Goal: Communication & Community: Connect with others

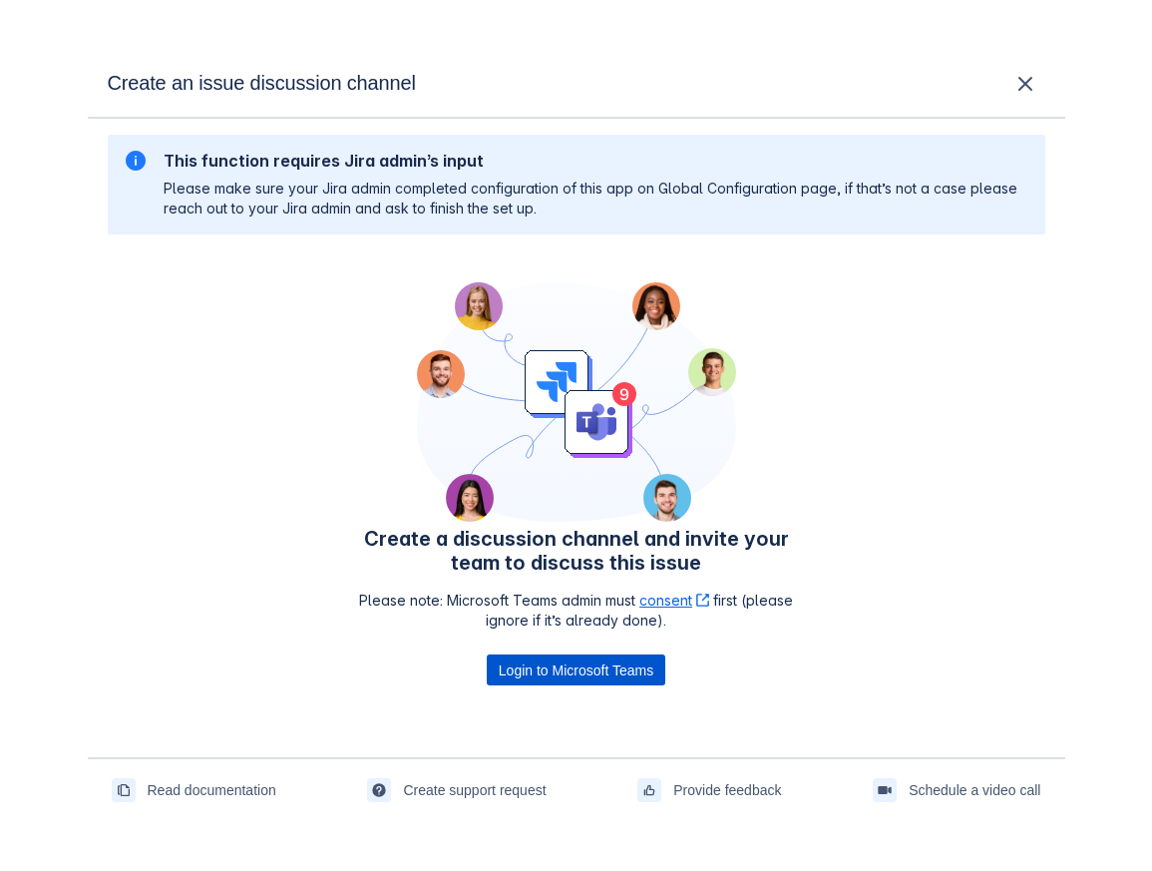
click at [556, 672] on span "Login to Microsoft Teams" at bounding box center [576, 670] width 155 height 32
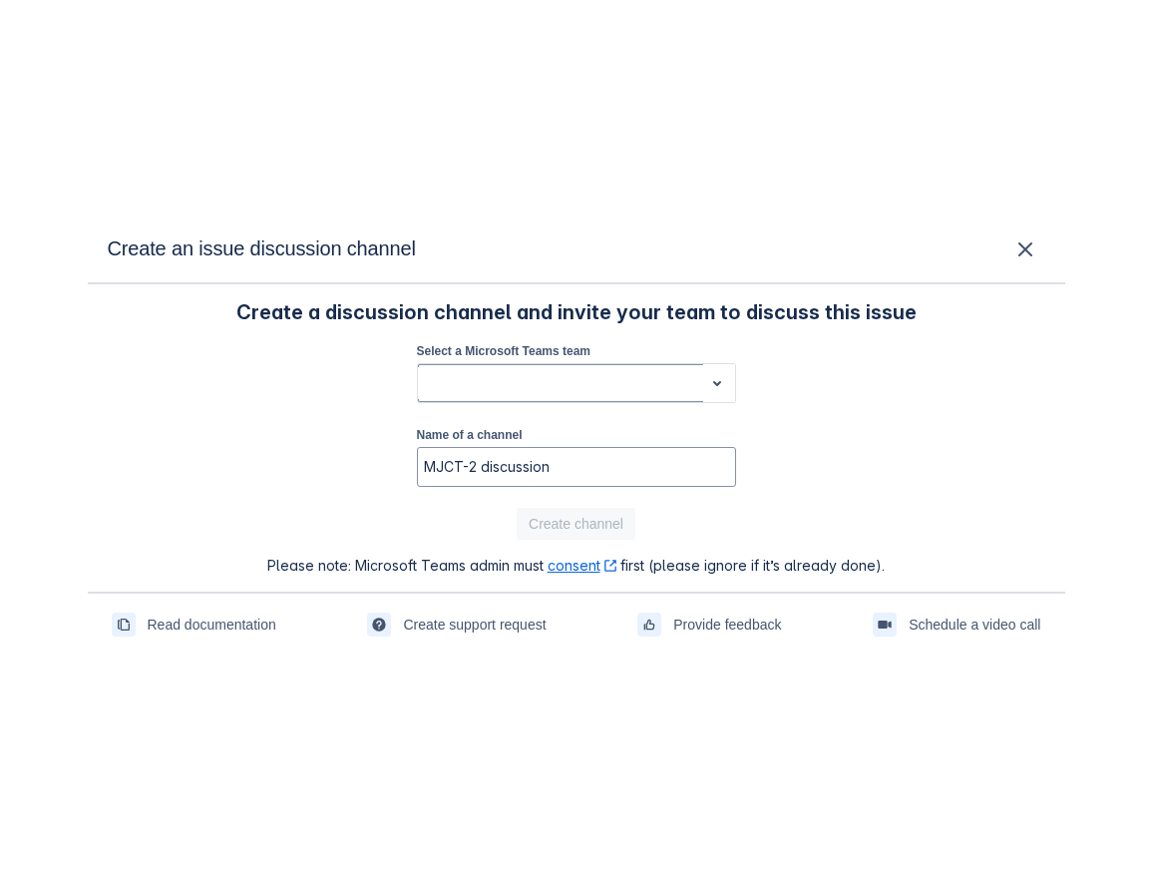
click at [659, 379] on div at bounding box center [560, 383] width 269 height 24
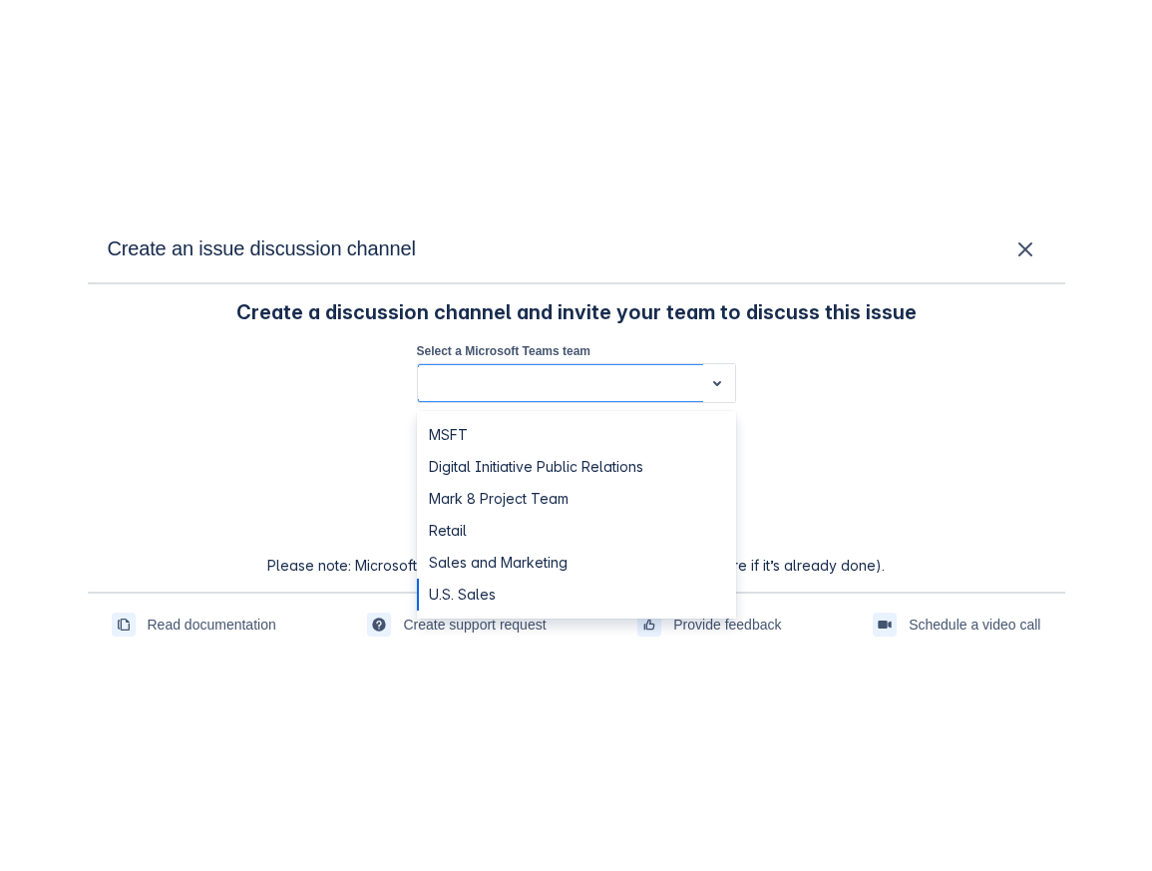
click at [557, 581] on div "U.S. Sales" at bounding box center [576, 595] width 319 height 32
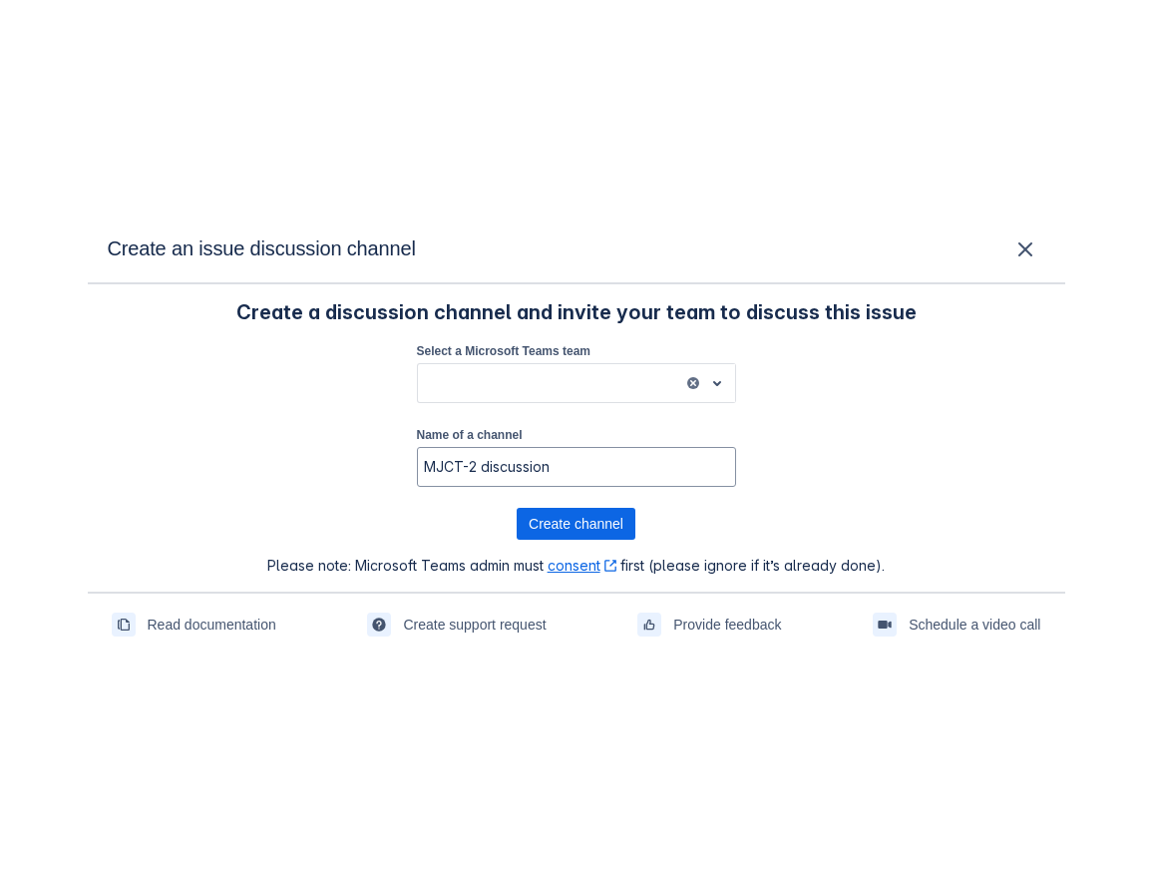
click at [605, 403] on div "Select a Microsoft Teams team U.S. Sales" at bounding box center [576, 374] width 319 height 68
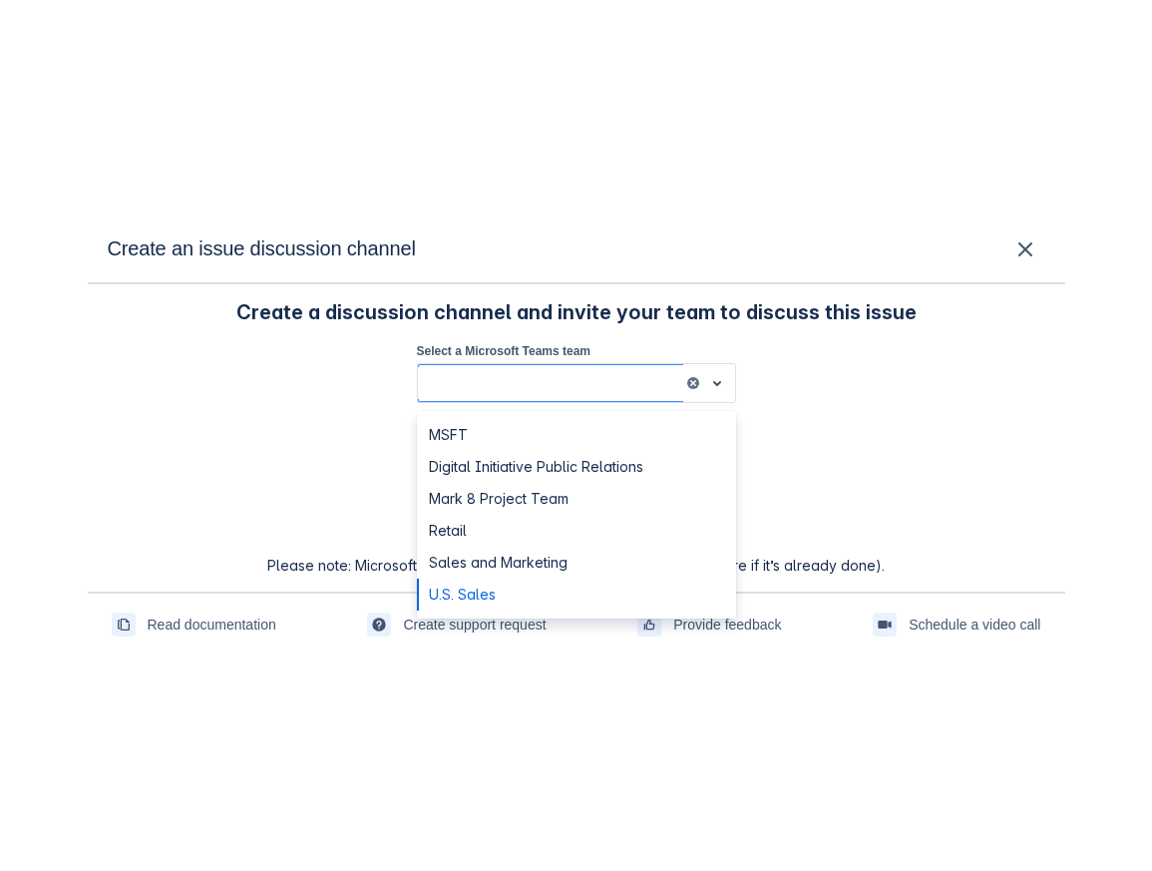
click at [605, 395] on div "U.S. Sales" at bounding box center [550, 383] width 265 height 32
click at [586, 448] on div "MSFT" at bounding box center [576, 435] width 319 height 32
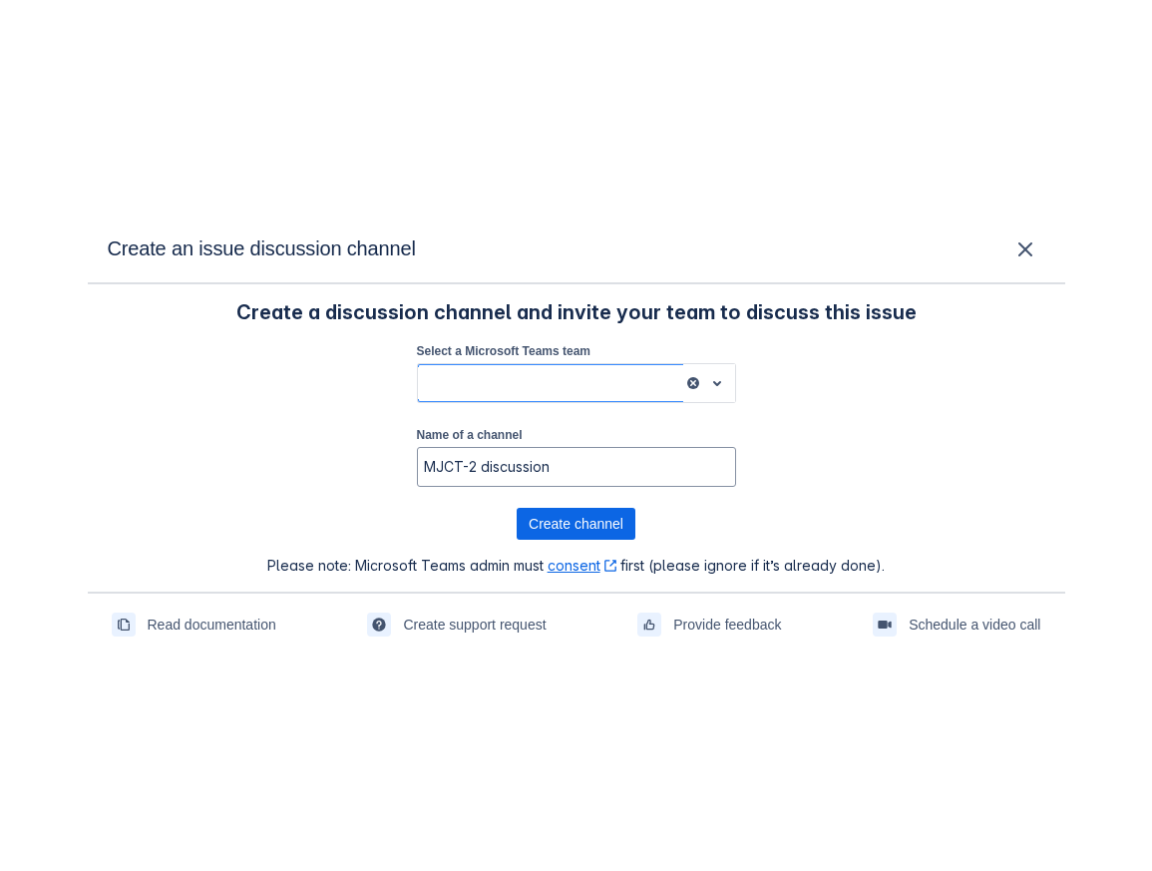
click at [683, 383] on div at bounding box center [693, 383] width 20 height 28
click at [695, 383] on span "clear" at bounding box center [693, 383] width 16 height 16
click at [693, 382] on span "clear" at bounding box center [693, 383] width 16 height 16
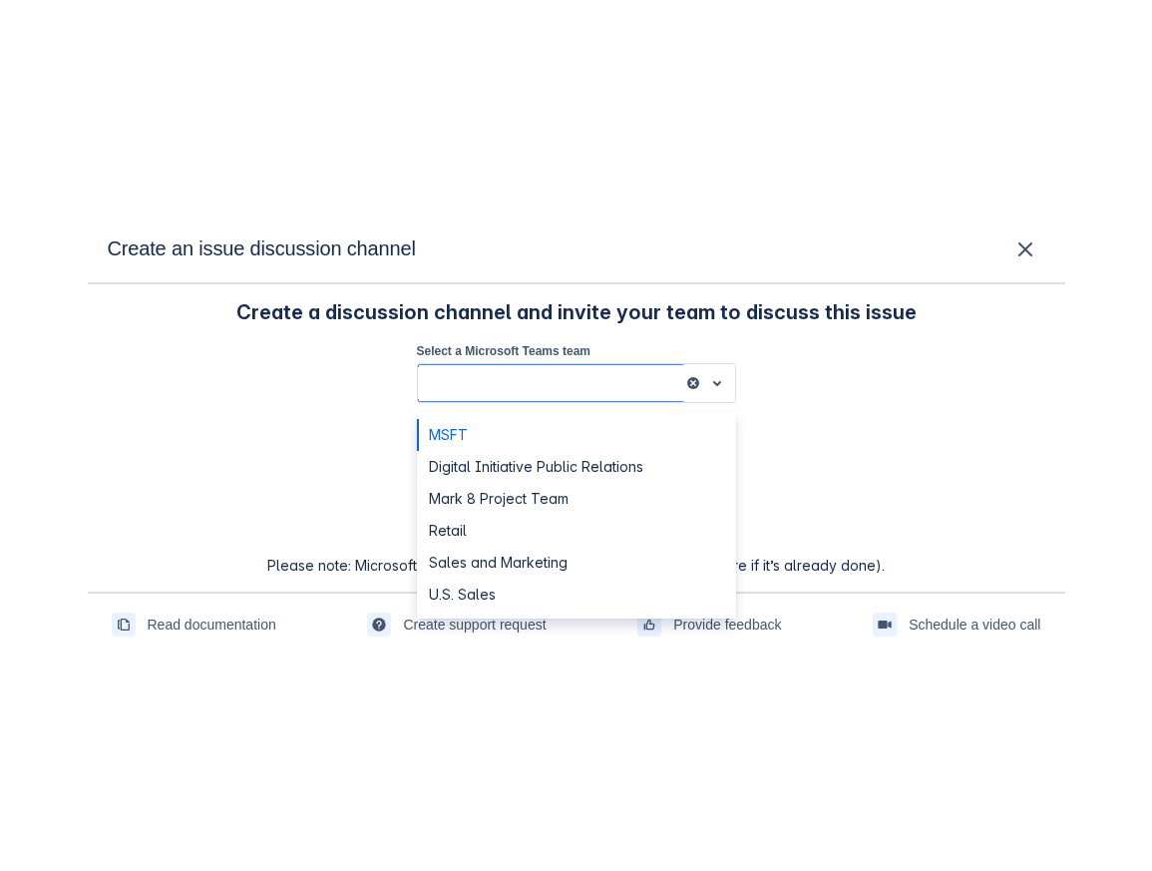
click at [693, 382] on span "clear" at bounding box center [693, 383] width 16 height 16
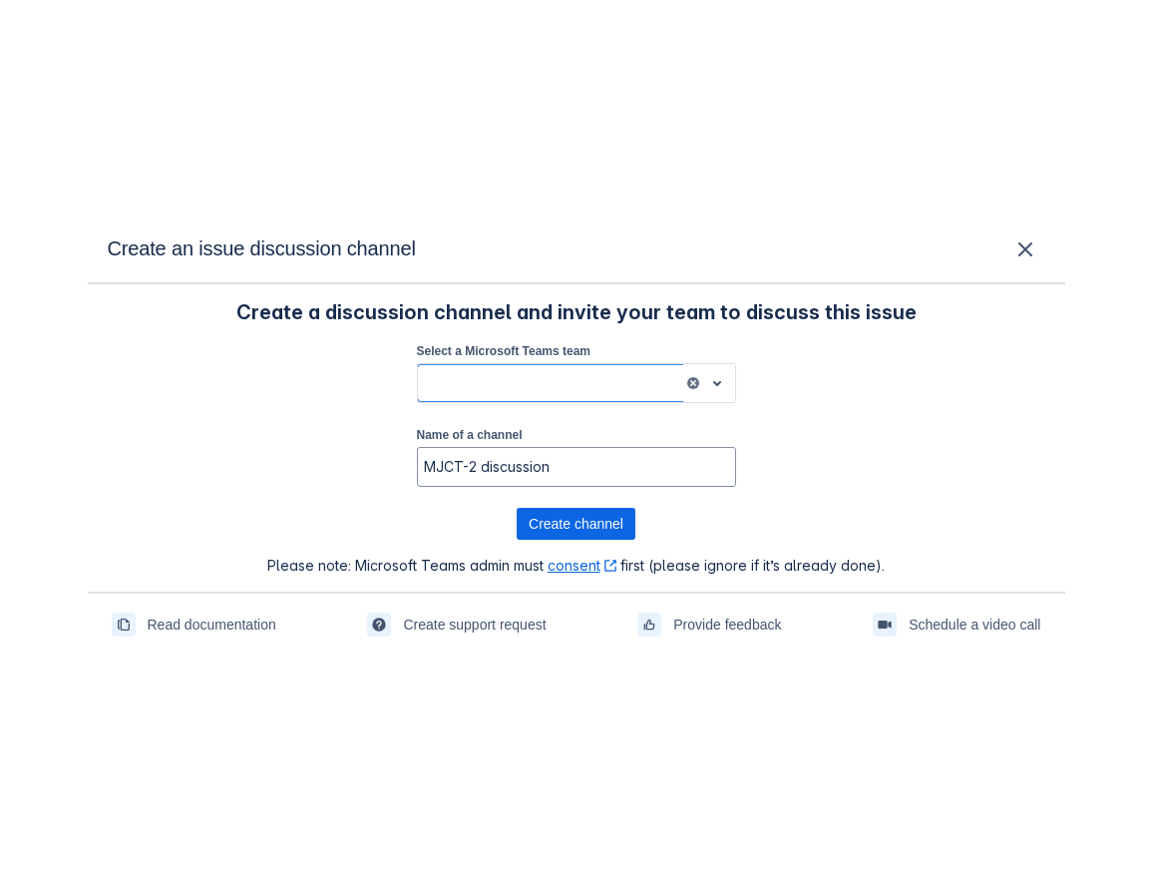
click at [551, 396] on div "MSFT" at bounding box center [550, 383] width 265 height 32
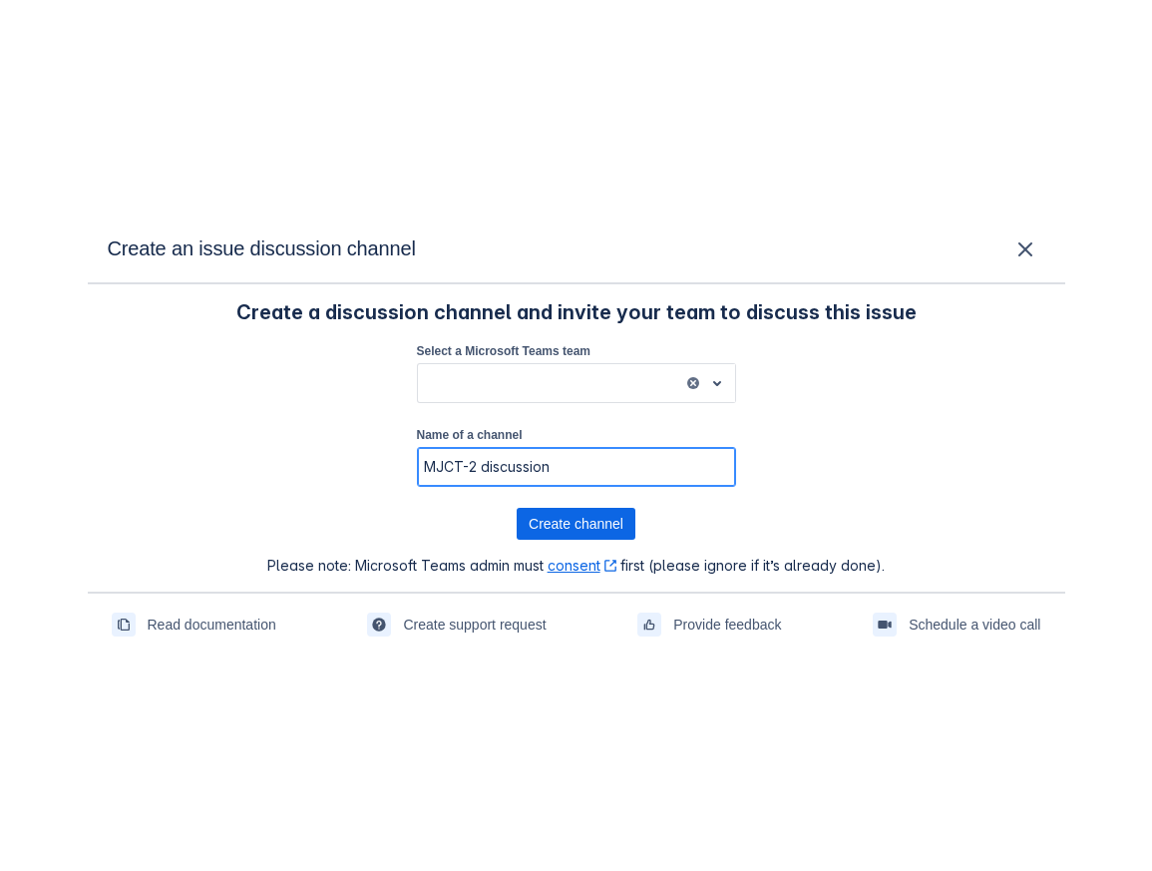
click at [530, 459] on input "MJCT-2 discussion" at bounding box center [576, 467] width 317 height 36
click at [574, 464] on input "MJCT-2 discussion" at bounding box center [576, 467] width 317 height 36
click at [690, 379] on span "clear" at bounding box center [693, 383] width 16 height 16
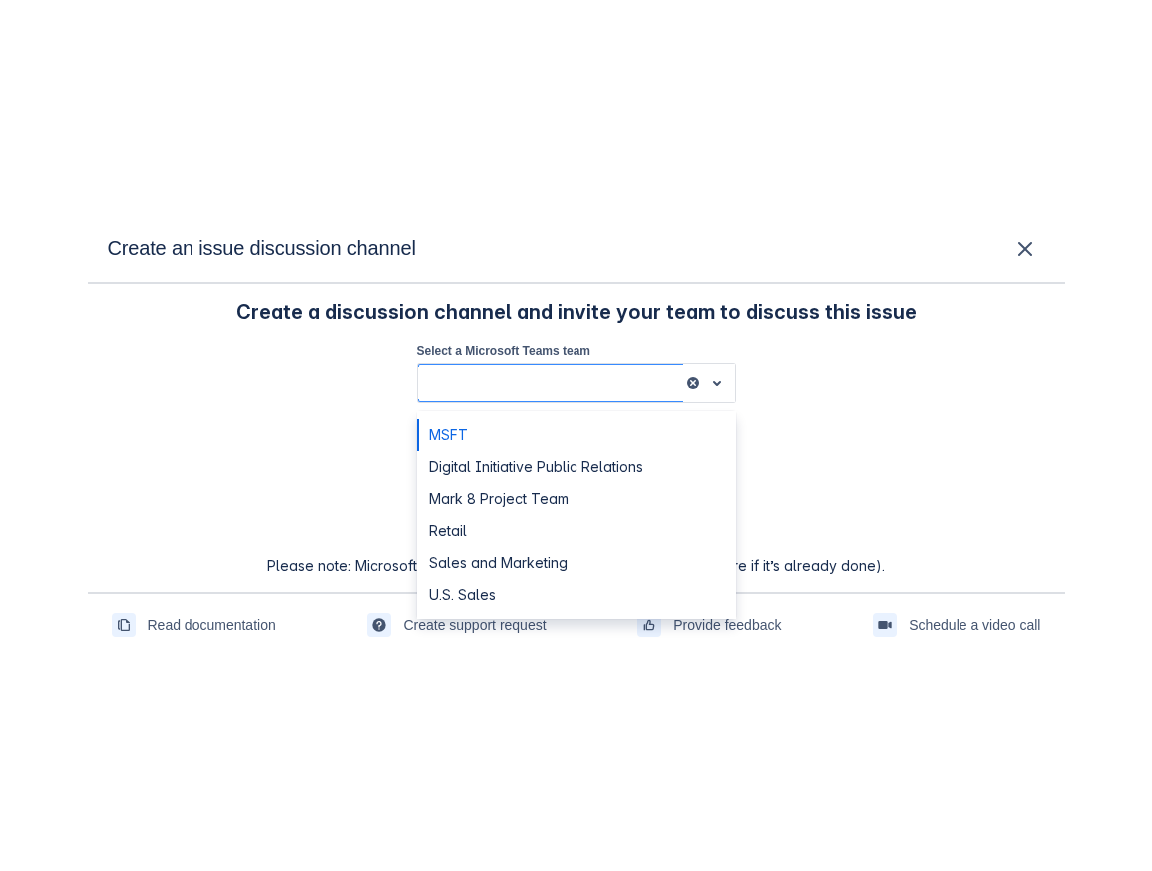
click at [690, 379] on span "clear" at bounding box center [693, 383] width 16 height 16
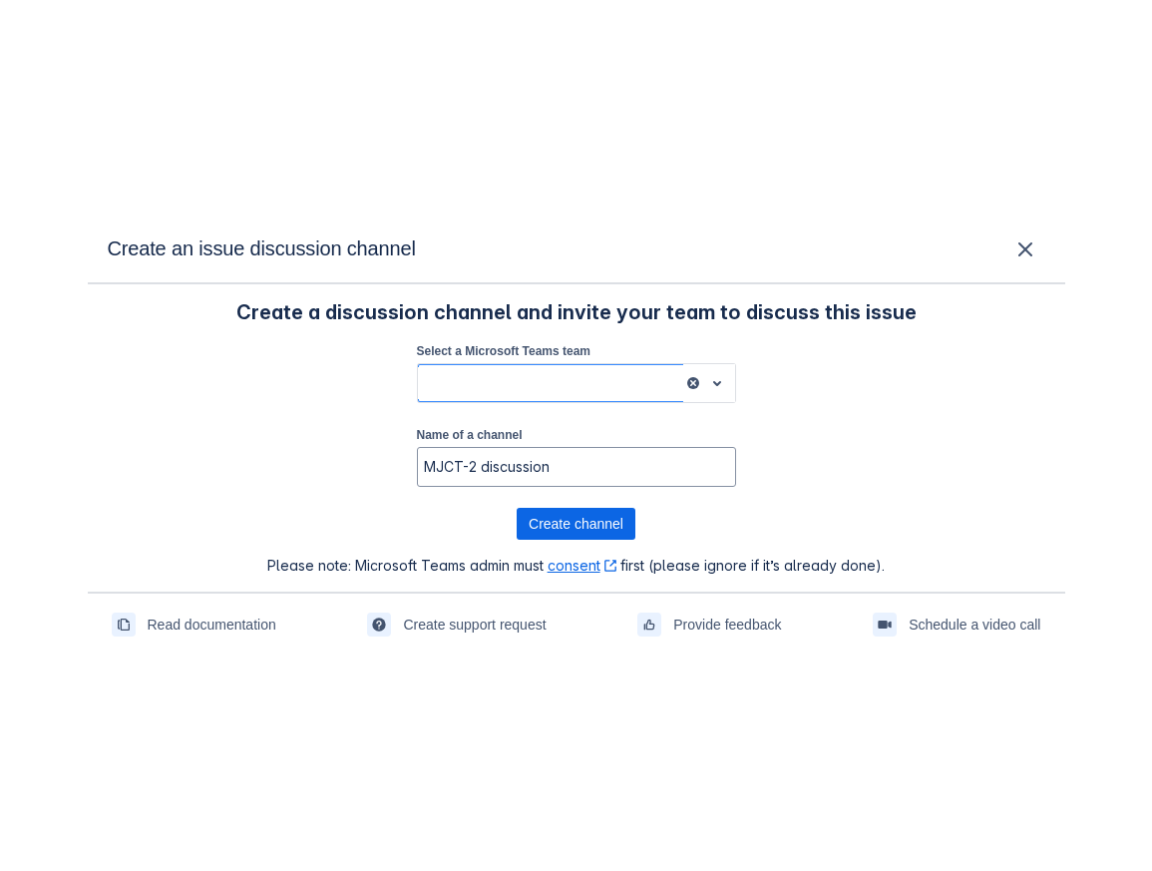
click at [690, 379] on span "clear" at bounding box center [693, 383] width 16 height 16
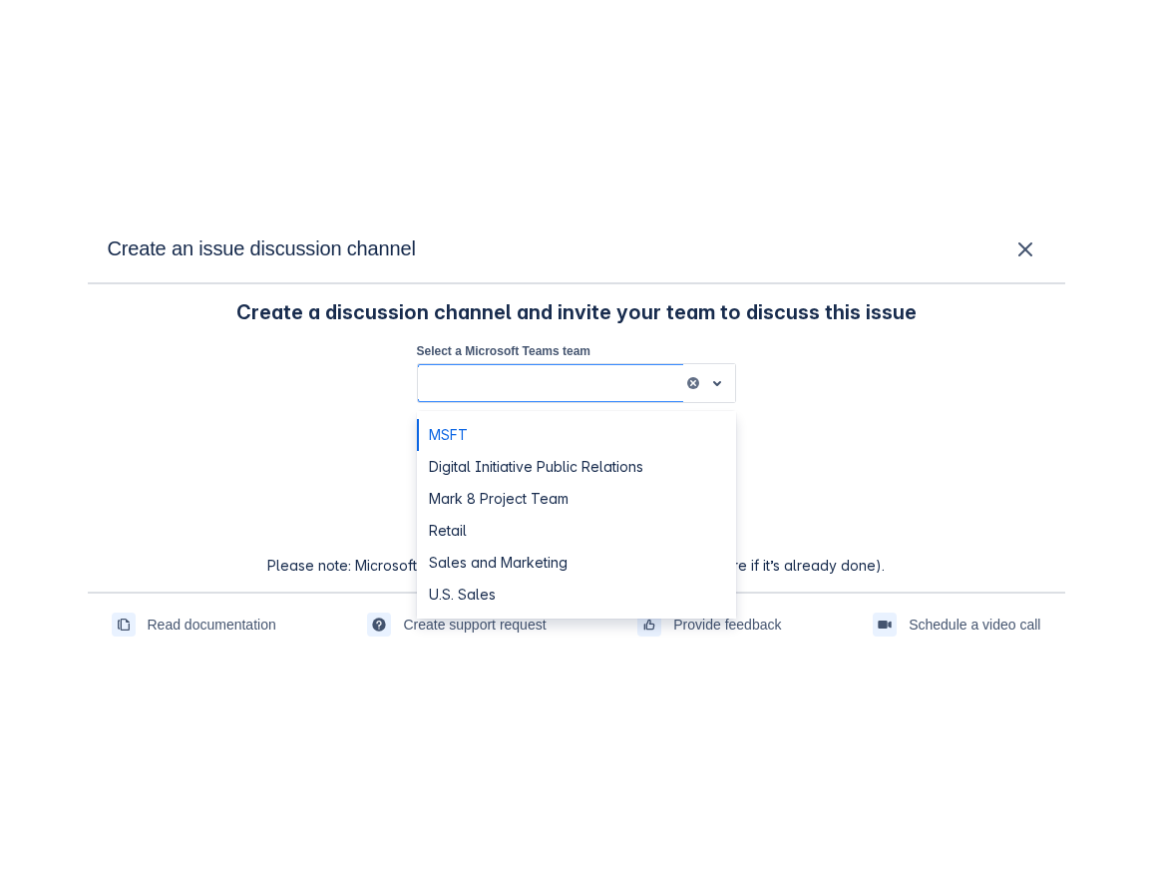
click at [715, 379] on span "open" at bounding box center [717, 383] width 24 height 24
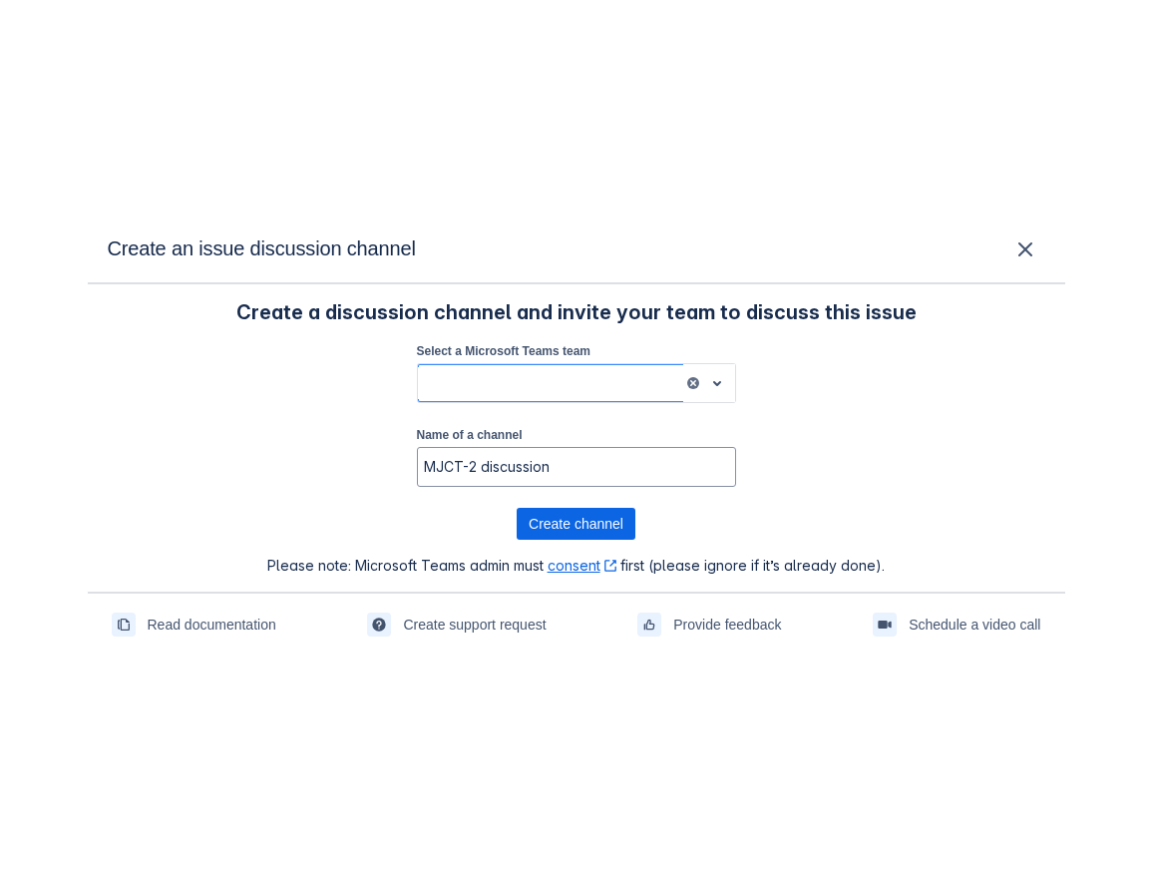
click at [715, 379] on span "open" at bounding box center [717, 383] width 24 height 24
click at [596, 388] on div at bounding box center [550, 383] width 249 height 24
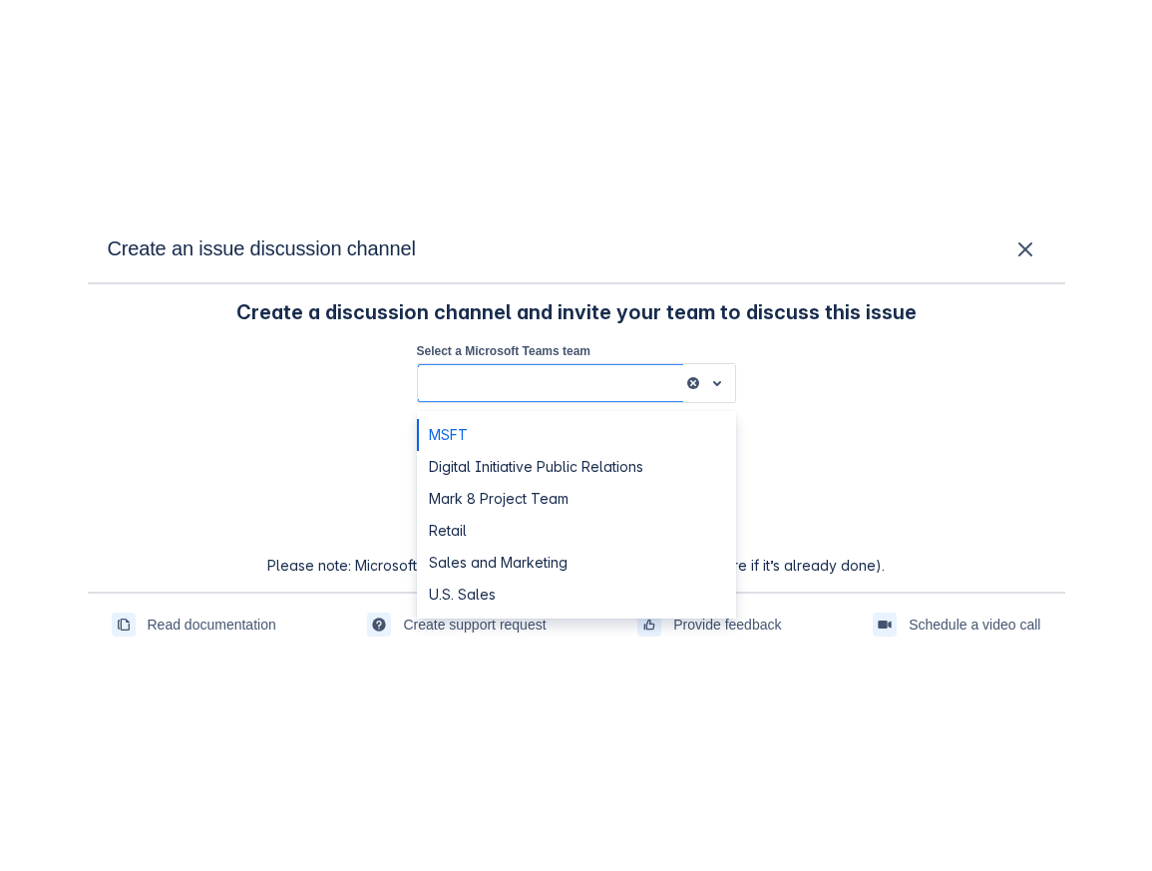
click at [693, 386] on span "clear" at bounding box center [693, 383] width 16 height 16
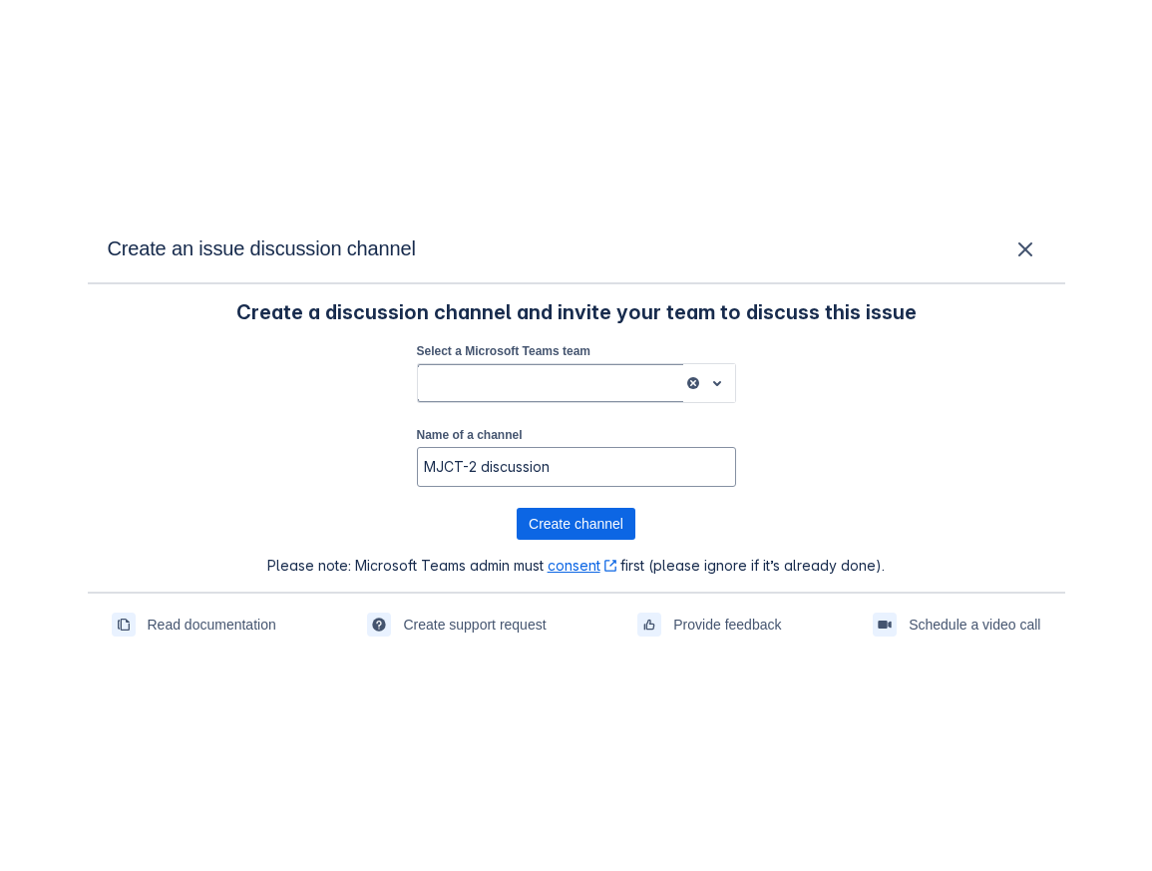
click at [688, 384] on span "clear" at bounding box center [693, 383] width 16 height 16
click at [691, 382] on span "clear" at bounding box center [693, 383] width 16 height 16
click at [685, 384] on span "clear" at bounding box center [693, 383] width 16 height 16
click at [695, 384] on span "clear" at bounding box center [693, 383] width 16 height 16
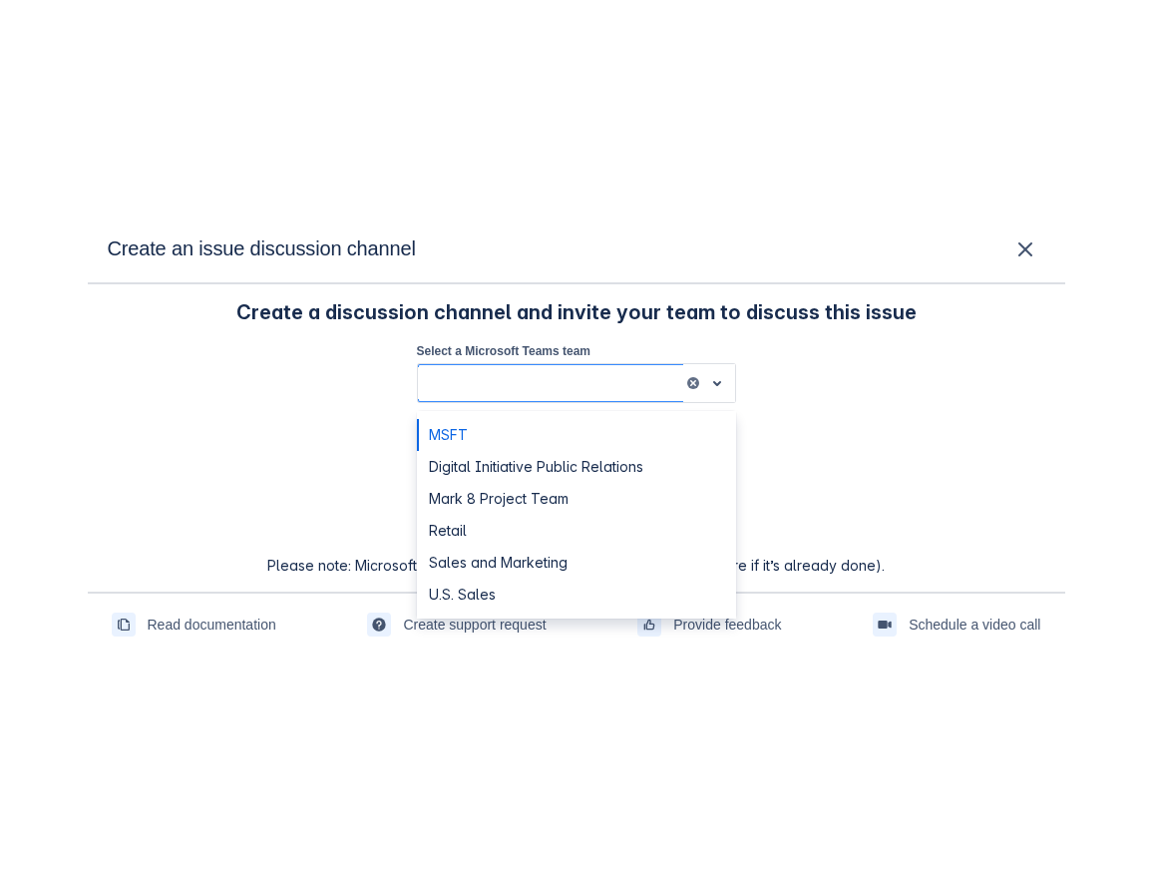
click at [710, 381] on span "open" at bounding box center [717, 383] width 24 height 24
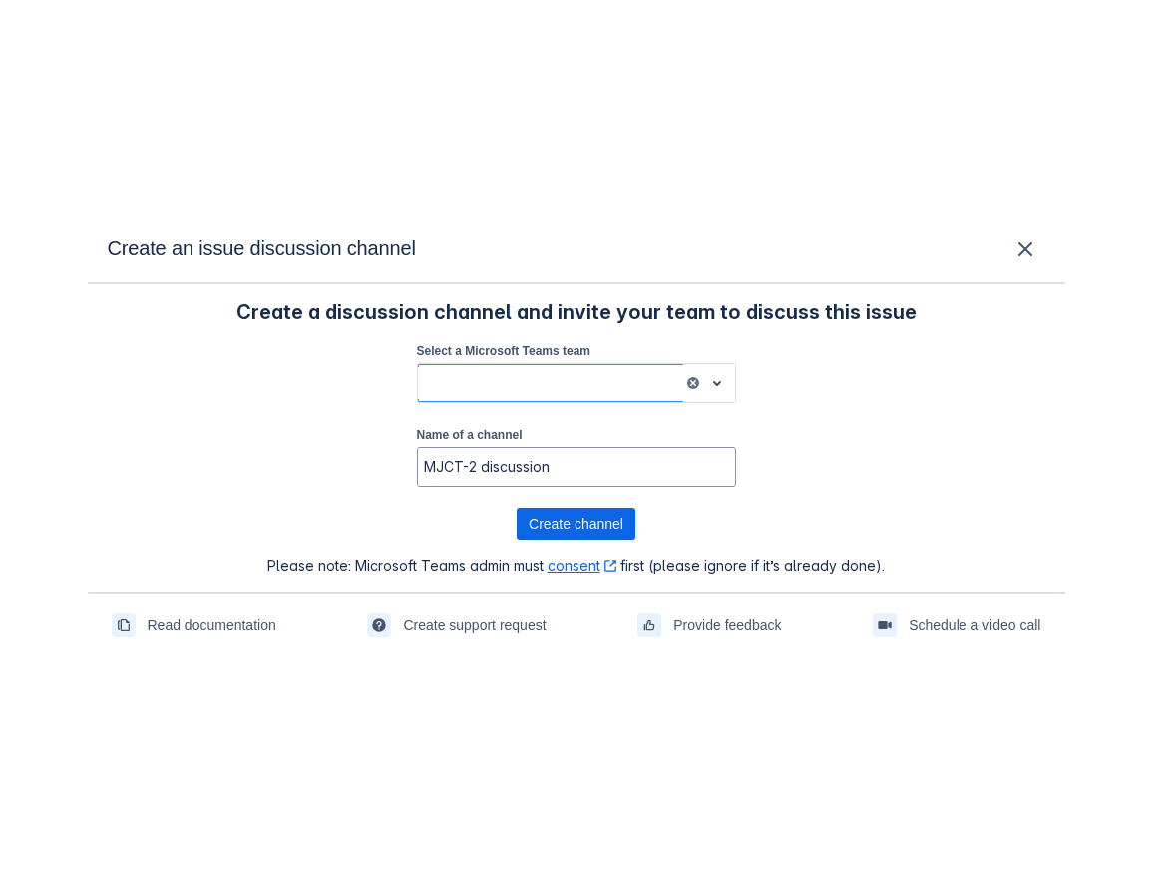
click at [716, 381] on span "open" at bounding box center [717, 383] width 24 height 24
click at [695, 381] on span "clear" at bounding box center [693, 383] width 16 height 16
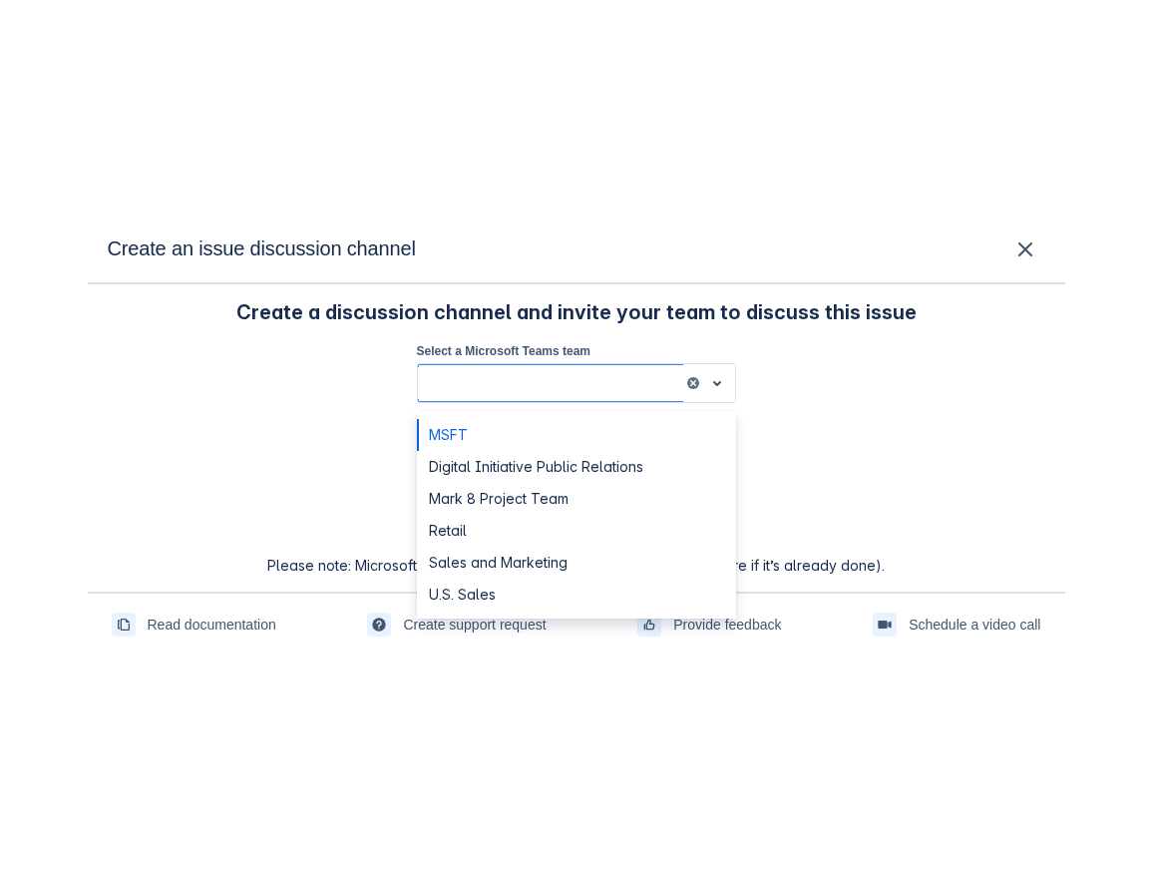
click at [615, 396] on div "MSFT" at bounding box center [550, 383] width 265 height 32
click at [614, 393] on div at bounding box center [550, 383] width 249 height 24
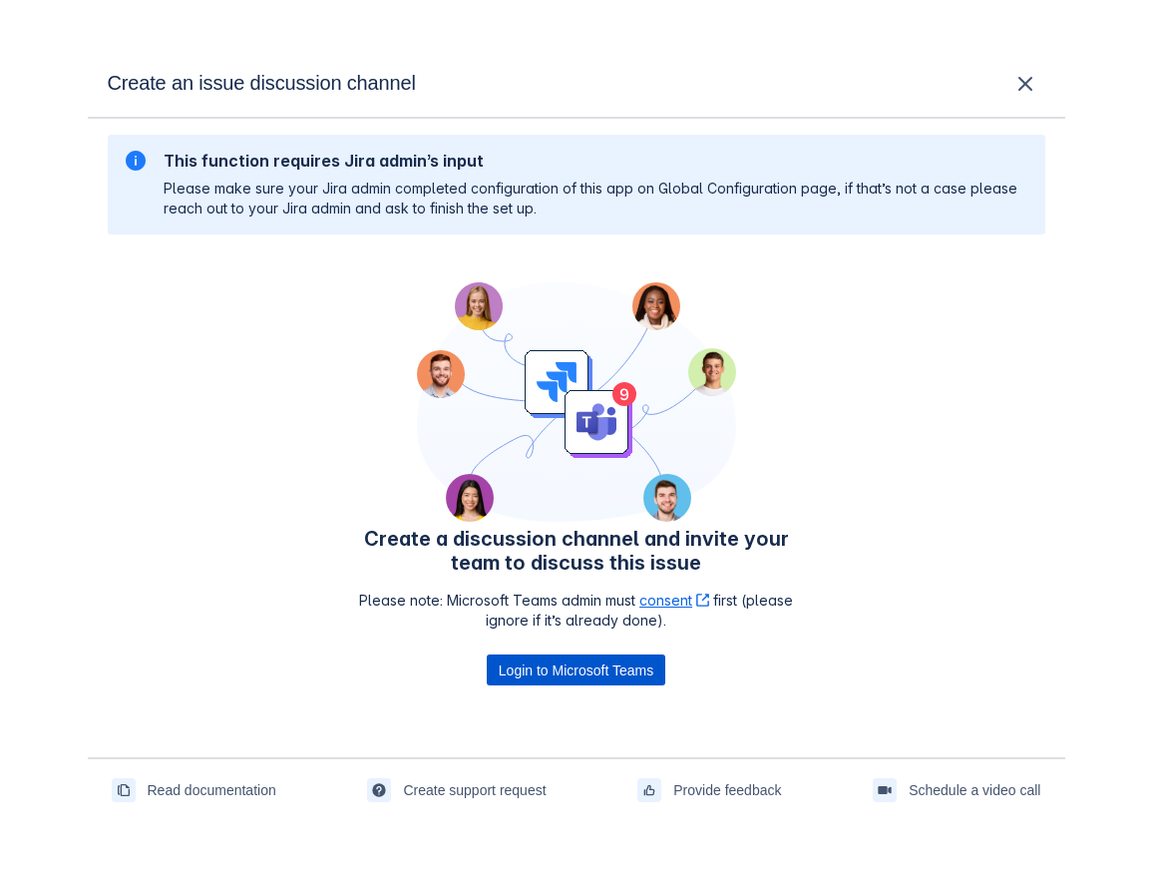
click at [582, 676] on span "Login to Microsoft Teams" at bounding box center [576, 670] width 155 height 32
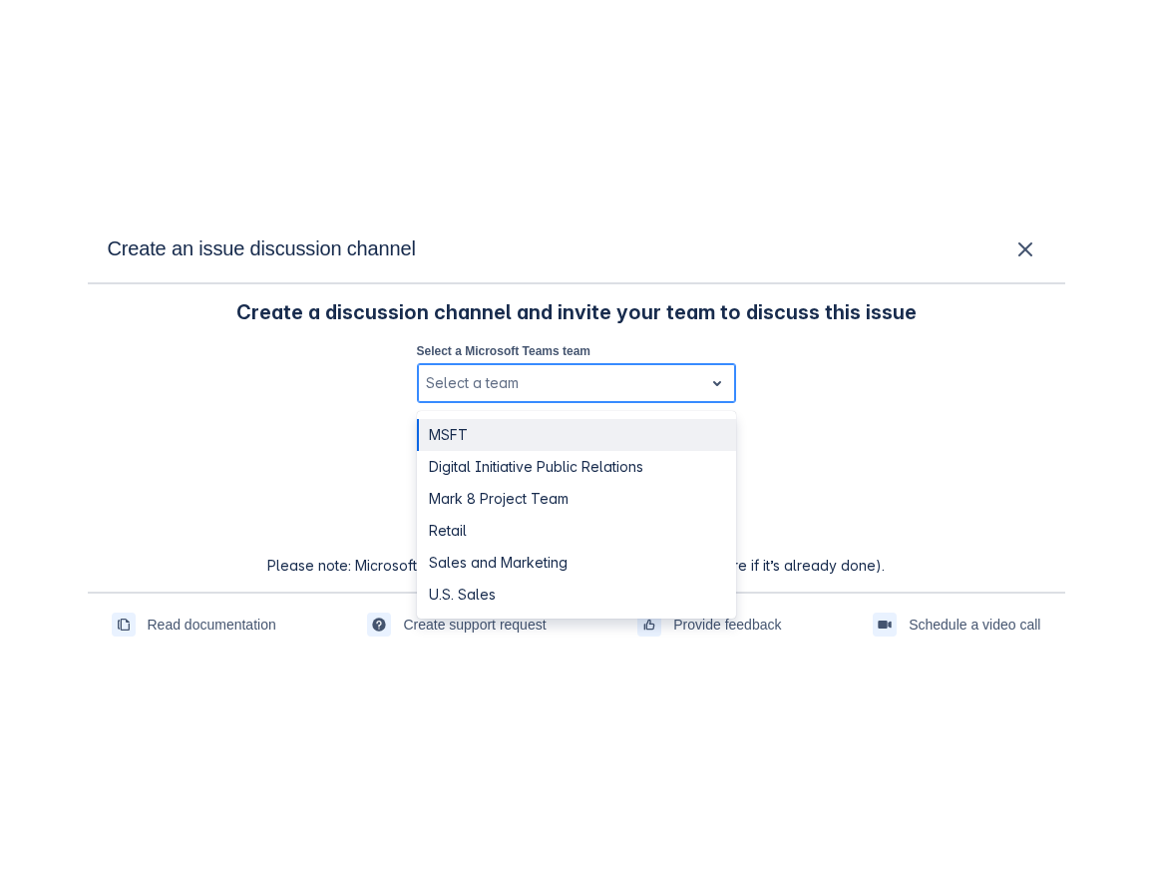
click at [555, 394] on div at bounding box center [560, 383] width 269 height 24
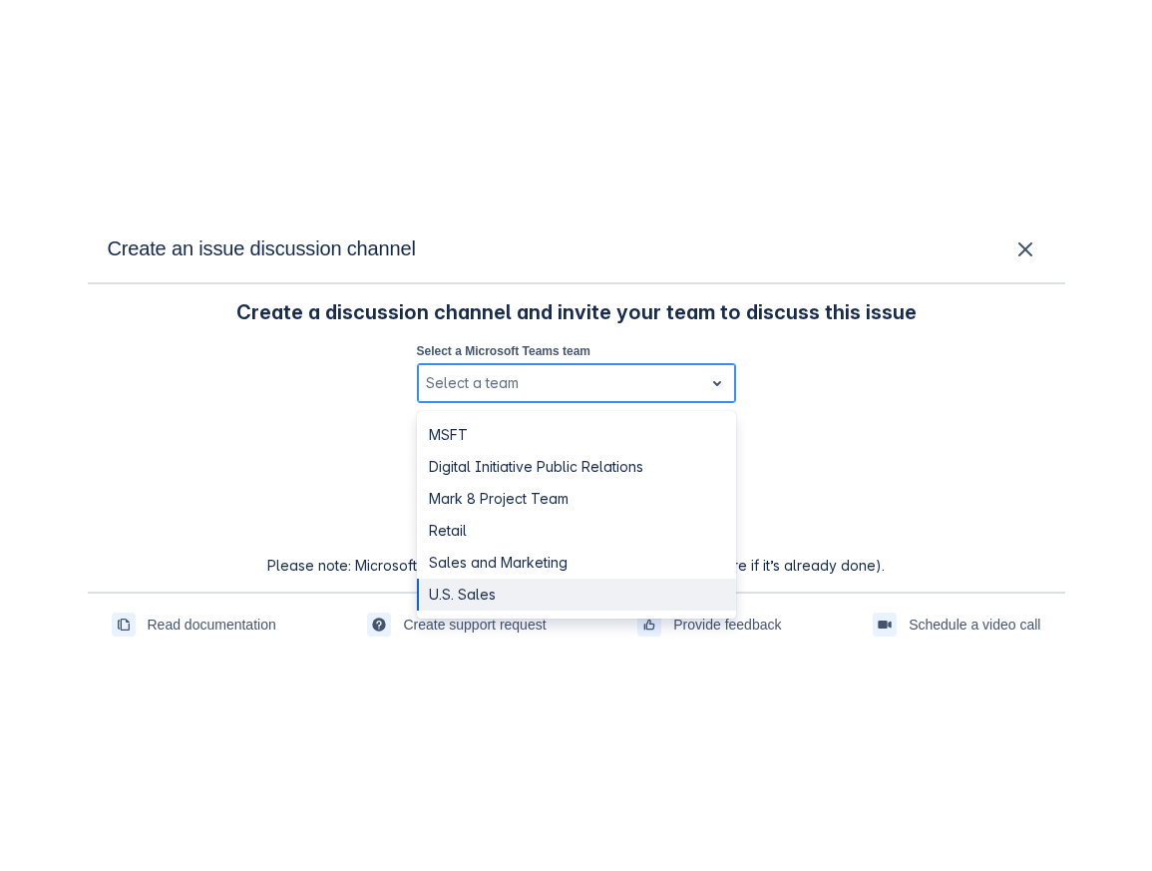
click at [553, 584] on div "U.S. Sales" at bounding box center [576, 595] width 319 height 32
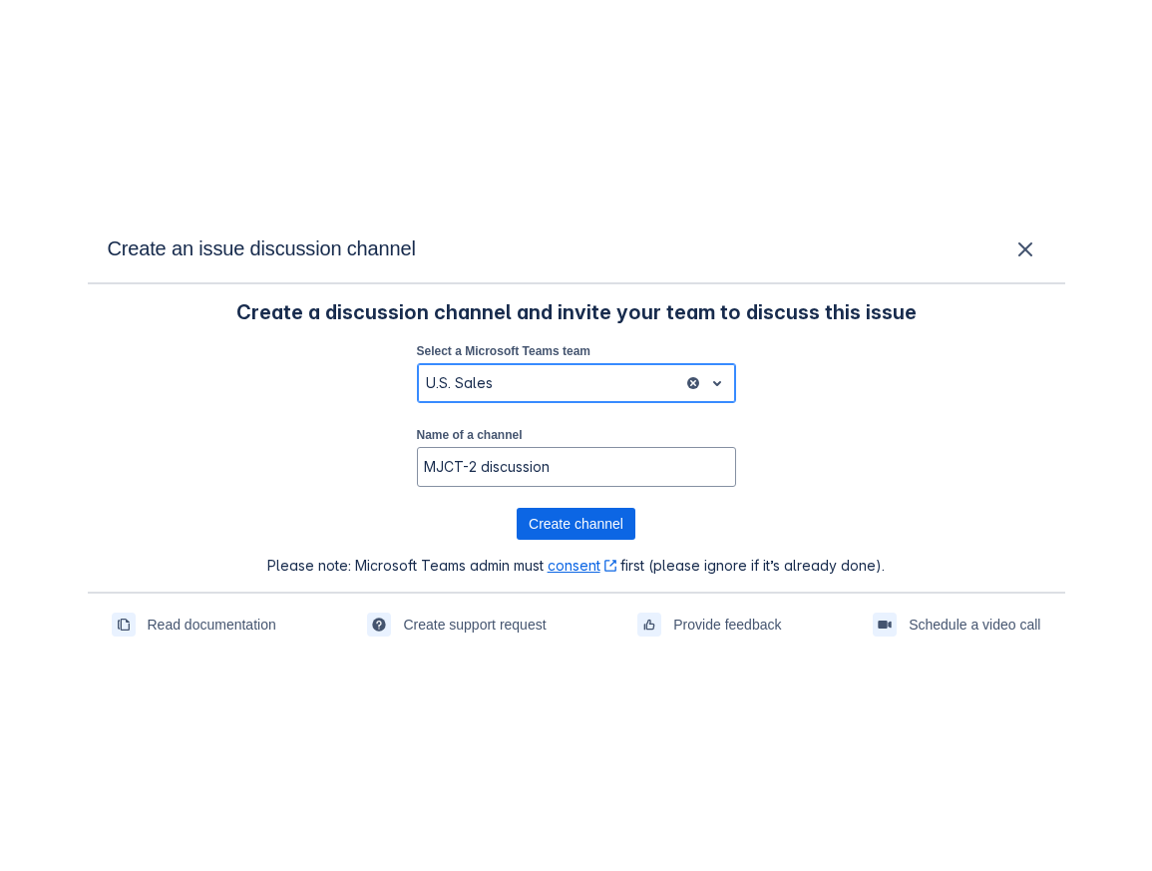
click at [689, 383] on span "clear" at bounding box center [693, 383] width 16 height 16
click at [695, 383] on span "clear" at bounding box center [693, 383] width 16 height 16
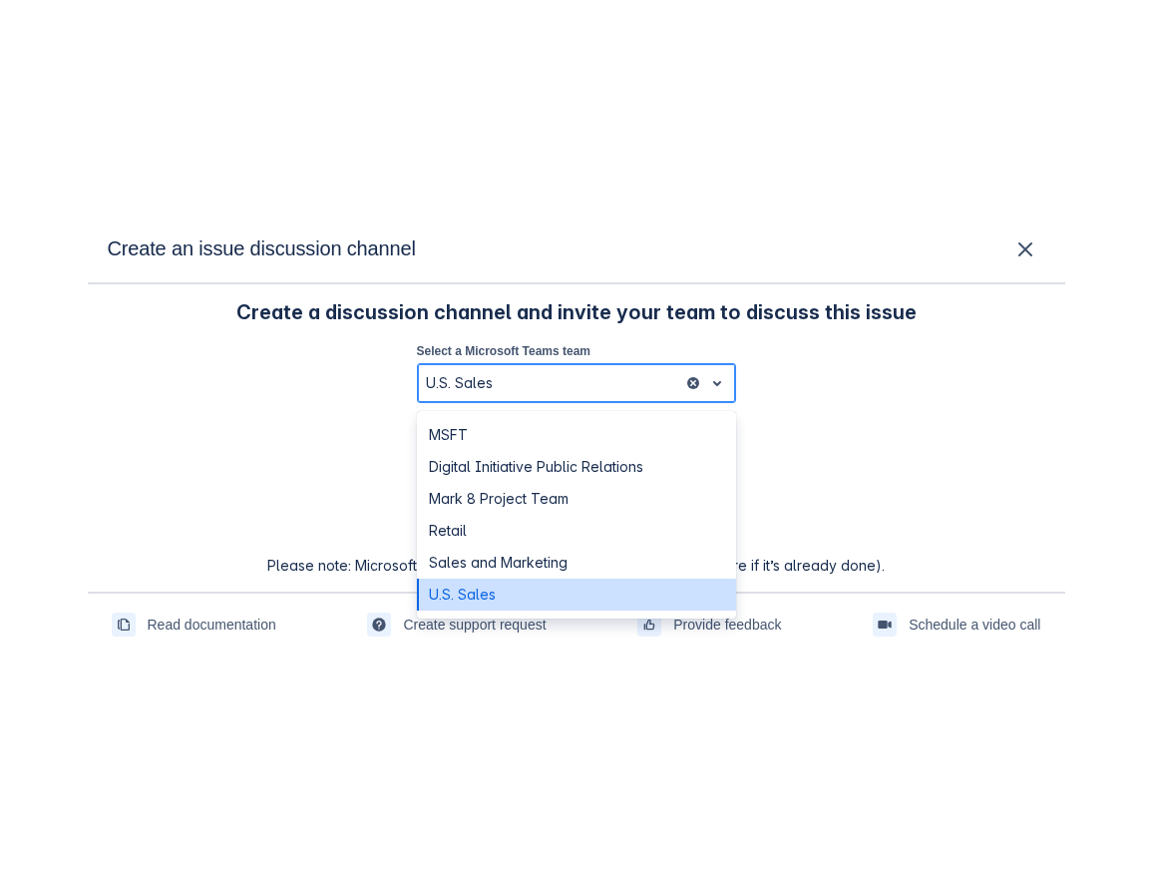
click at [691, 379] on span "clear" at bounding box center [693, 383] width 16 height 16
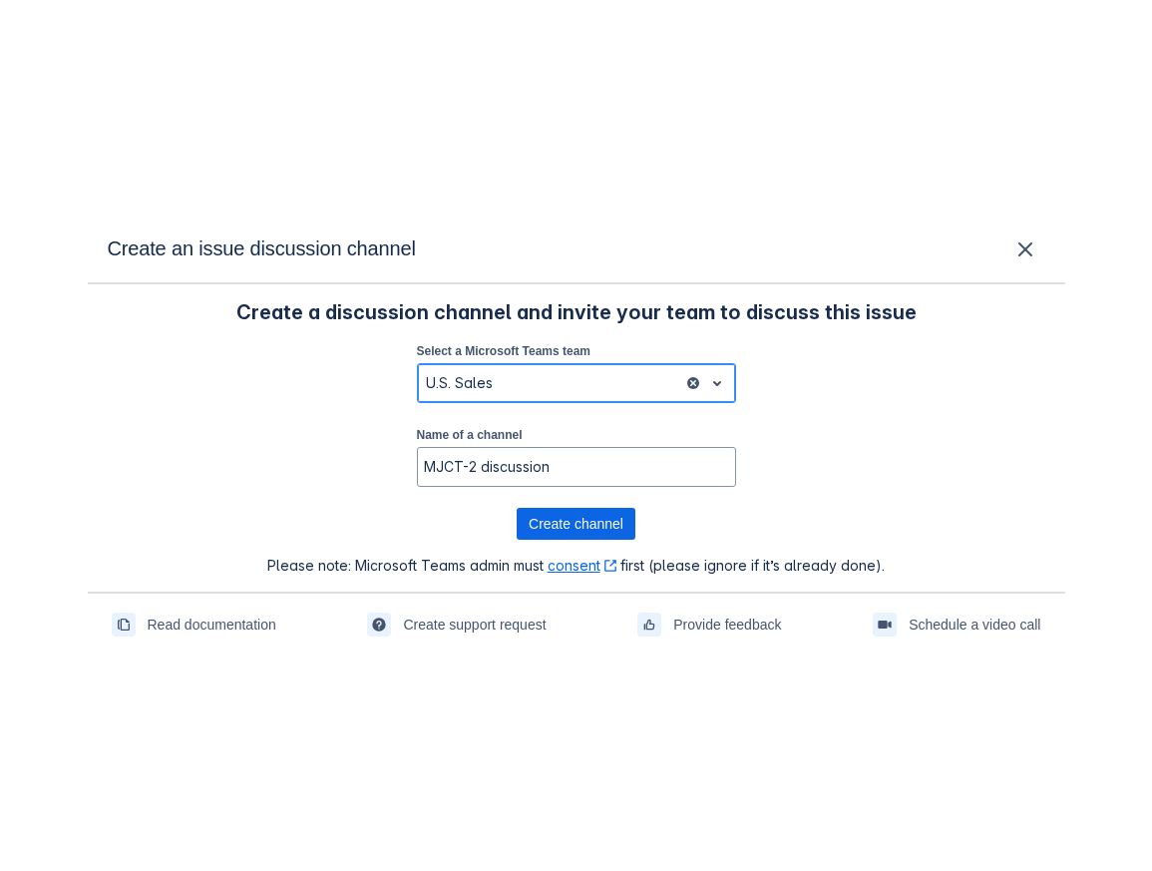
click at [691, 379] on span "clear" at bounding box center [693, 383] width 16 height 16
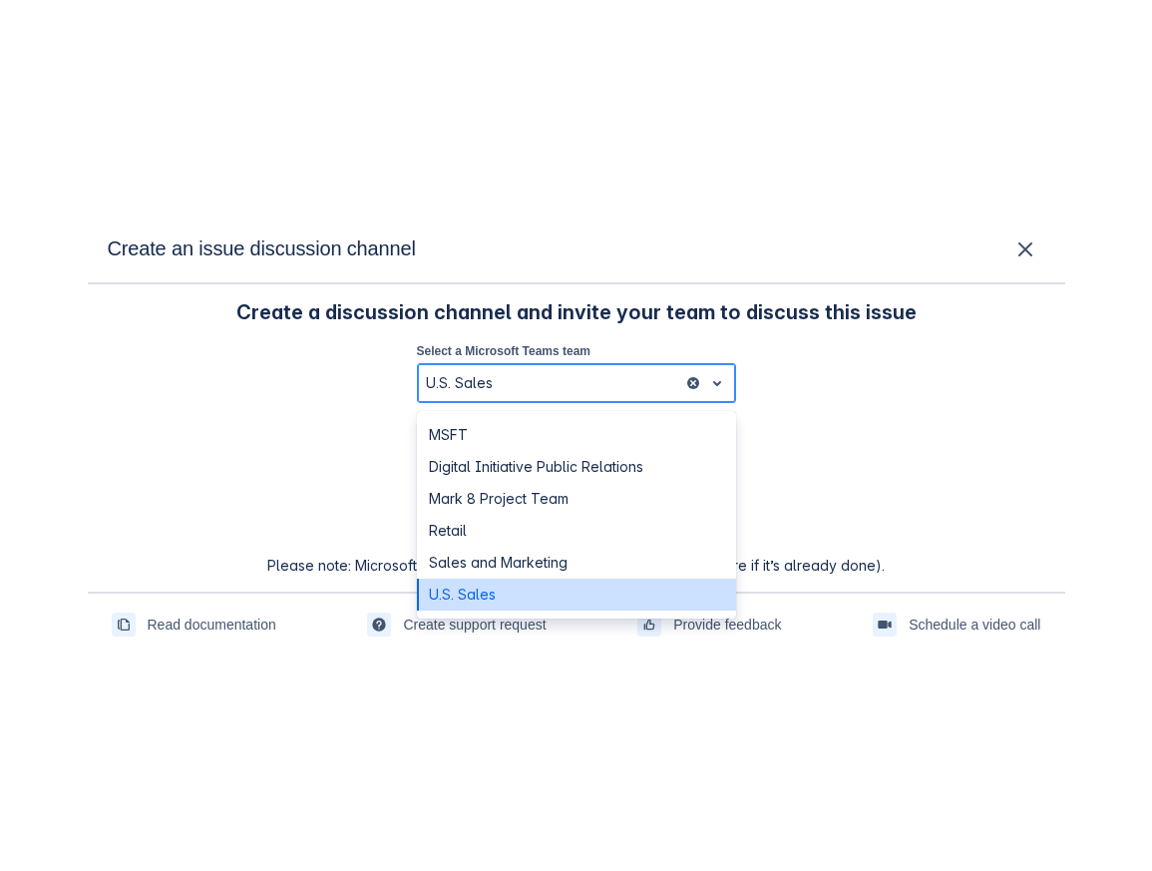
click at [691, 379] on span "clear" at bounding box center [693, 383] width 16 height 16
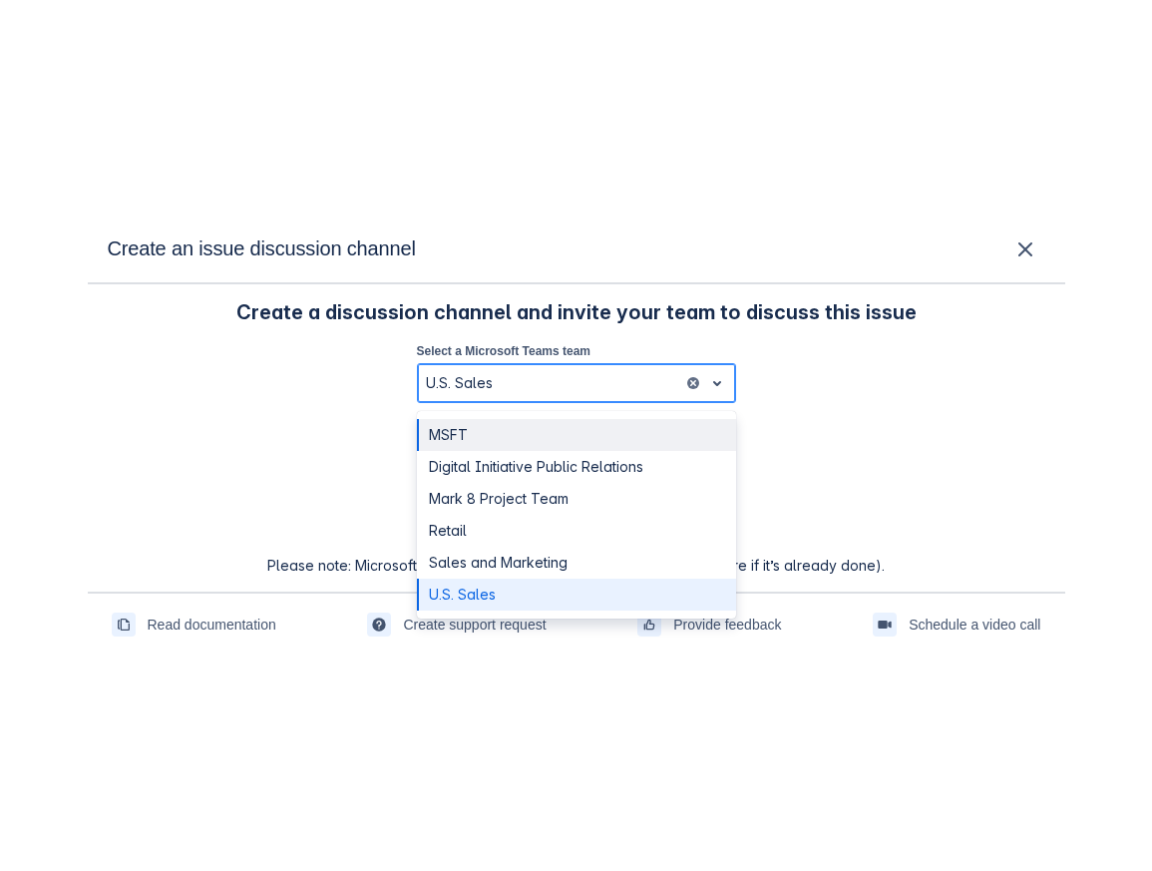
click at [641, 422] on div "MSFT" at bounding box center [576, 435] width 319 height 32
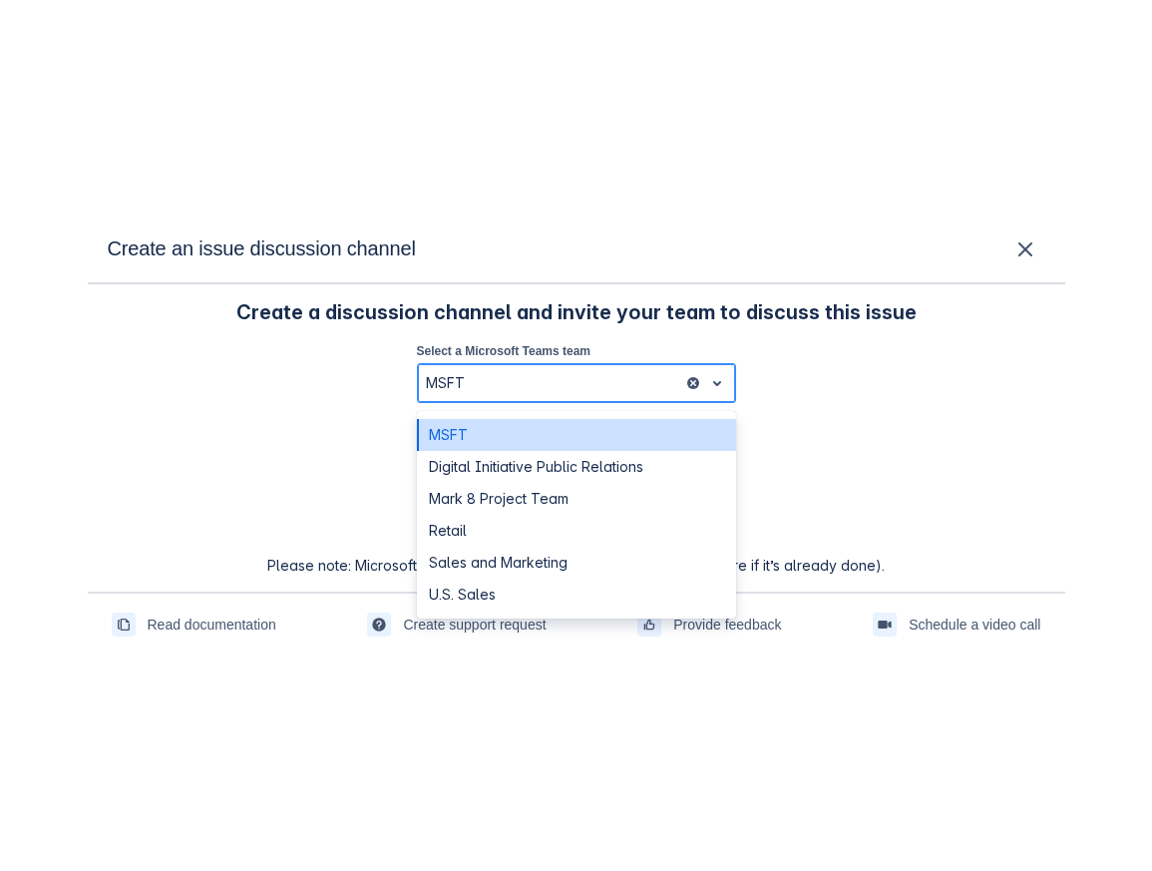
click at [687, 381] on span "clear" at bounding box center [693, 383] width 16 height 16
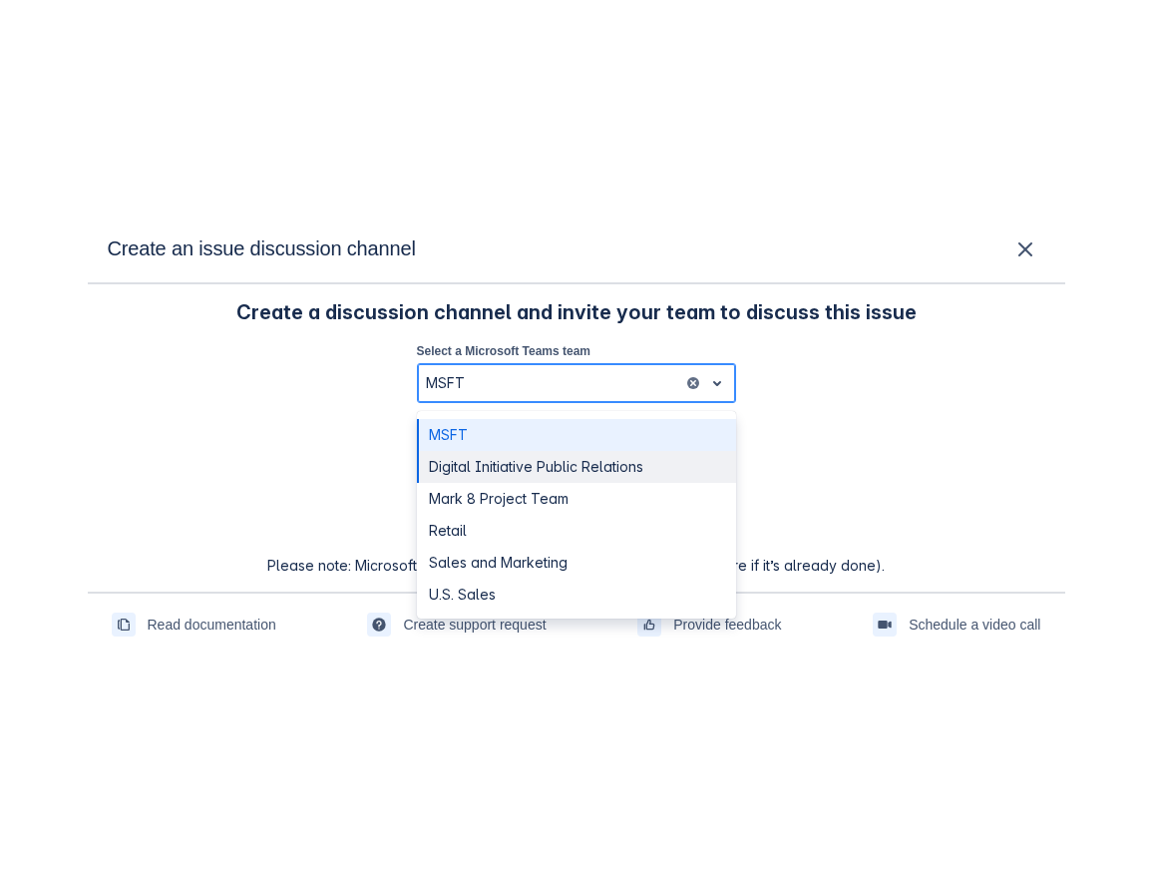
click at [624, 480] on div "Digital Initiative Public Relations" at bounding box center [576, 467] width 319 height 32
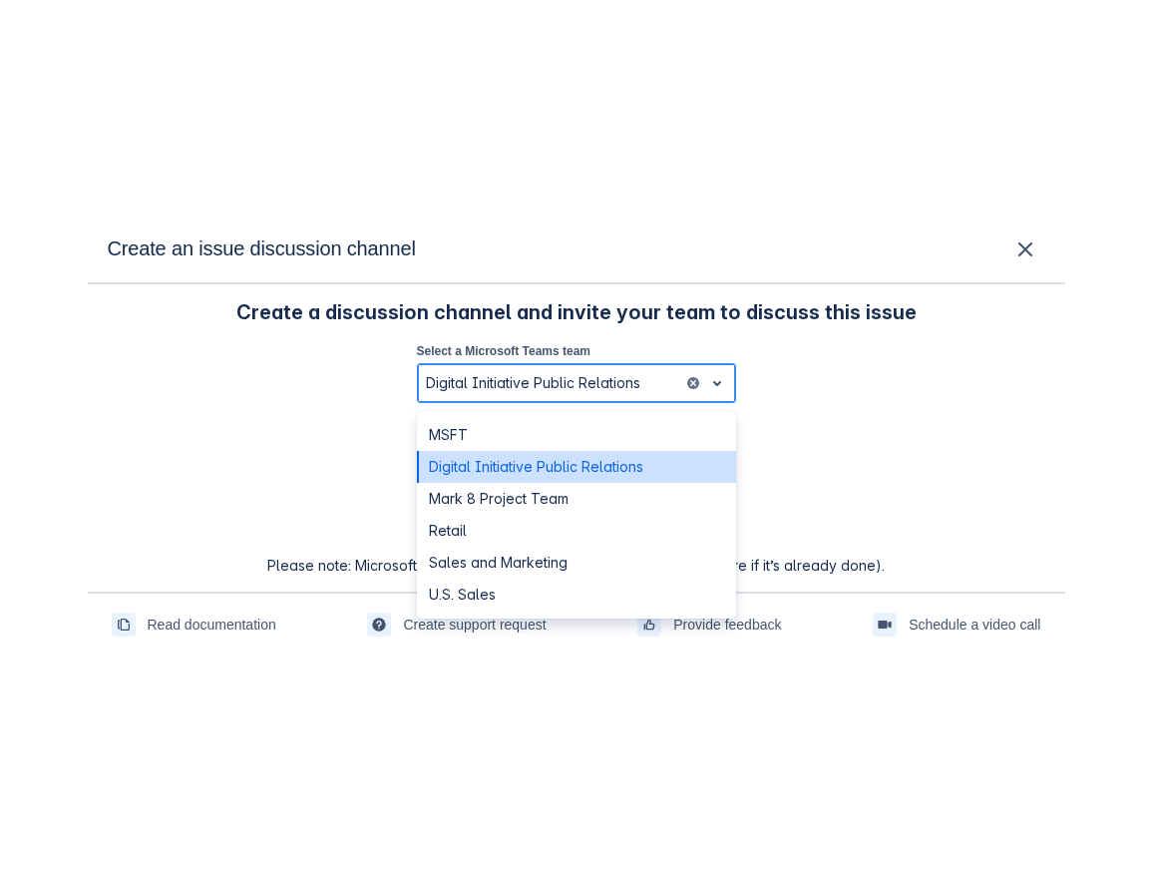
drag, startPoint x: 621, startPoint y: 376, endPoint x: 657, endPoint y: 378, distance: 37.0
click at [657, 378] on div at bounding box center [550, 383] width 249 height 24
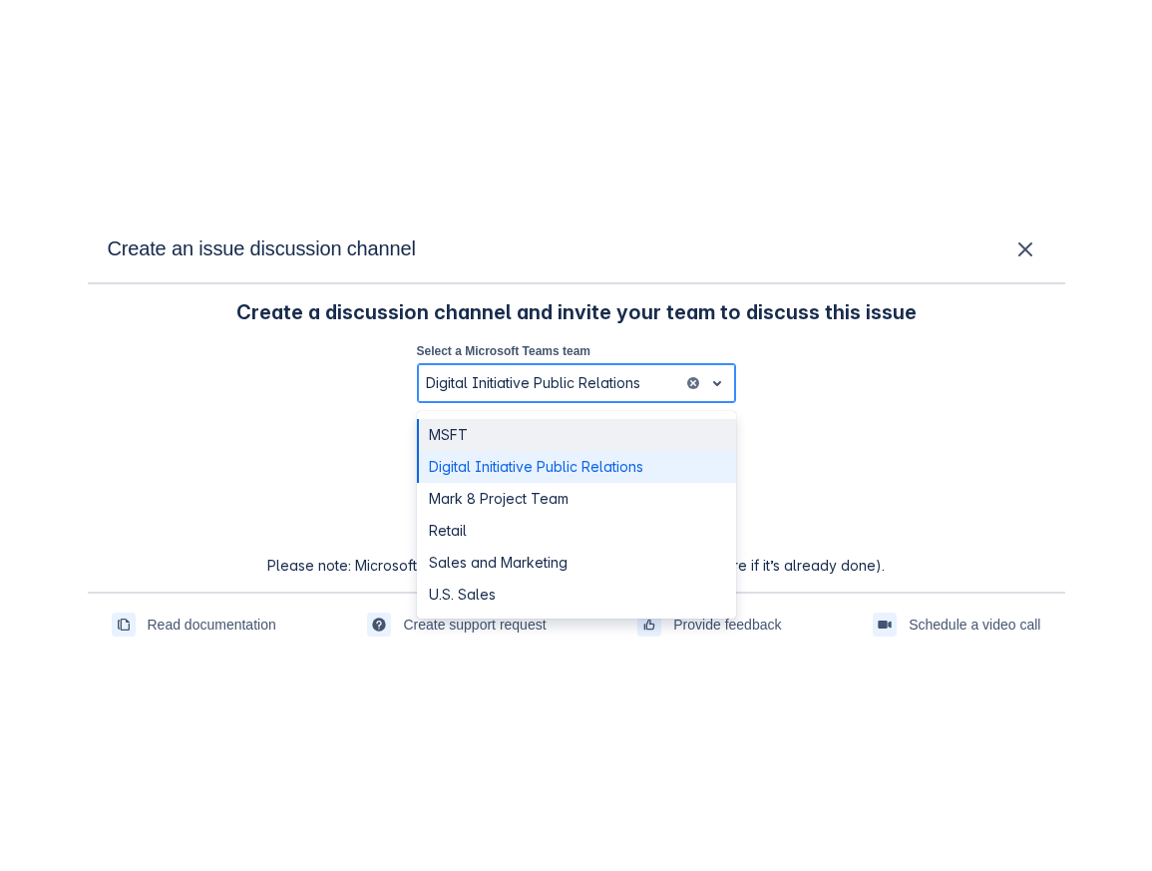
click at [630, 424] on div "MSFT" at bounding box center [576, 435] width 319 height 32
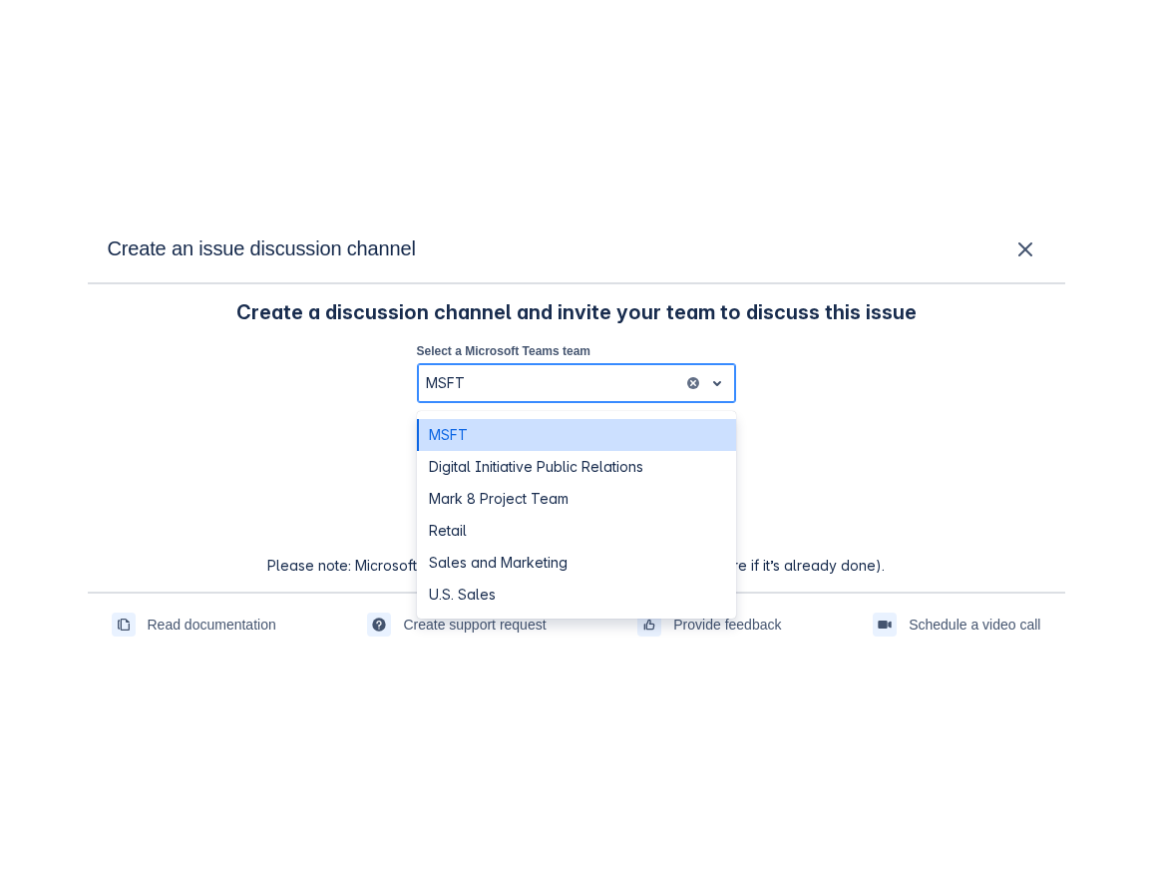
click at [720, 384] on span "open" at bounding box center [717, 383] width 24 height 24
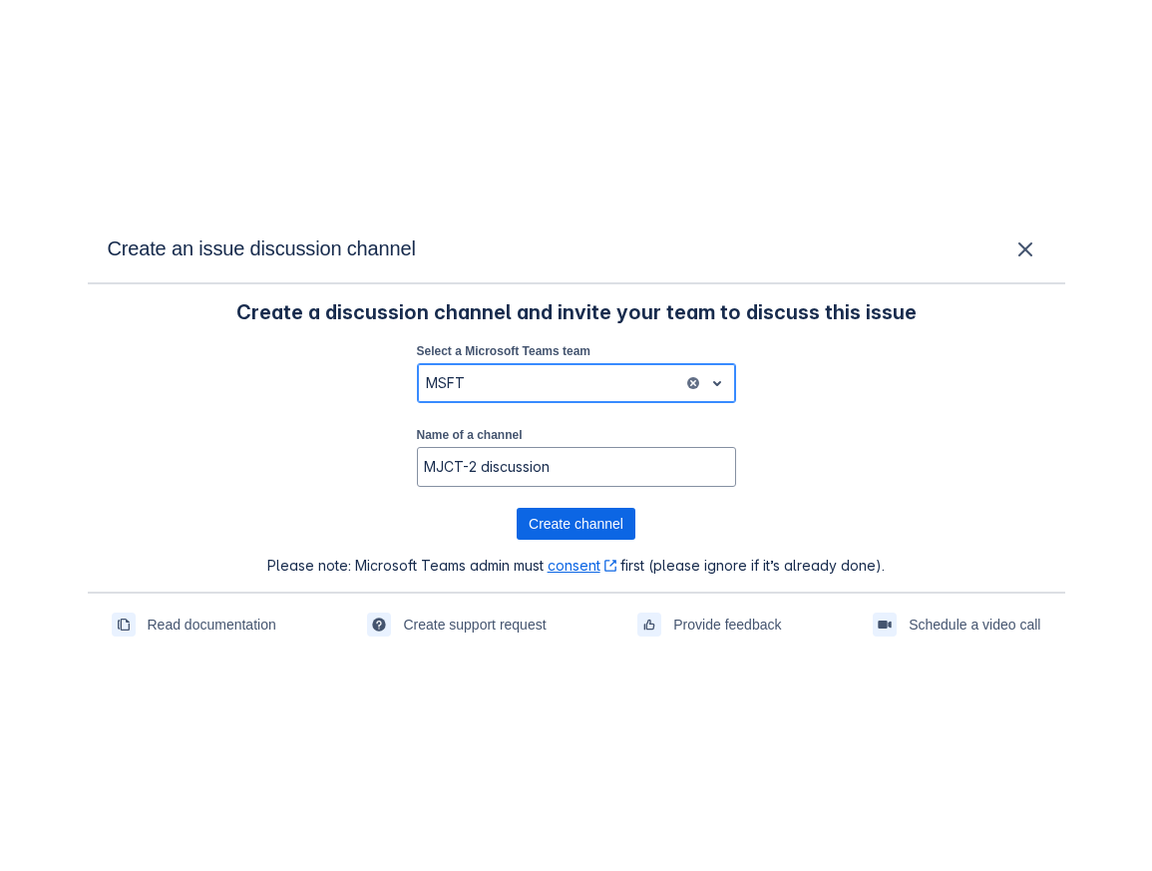
click at [622, 384] on div at bounding box center [550, 383] width 249 height 24
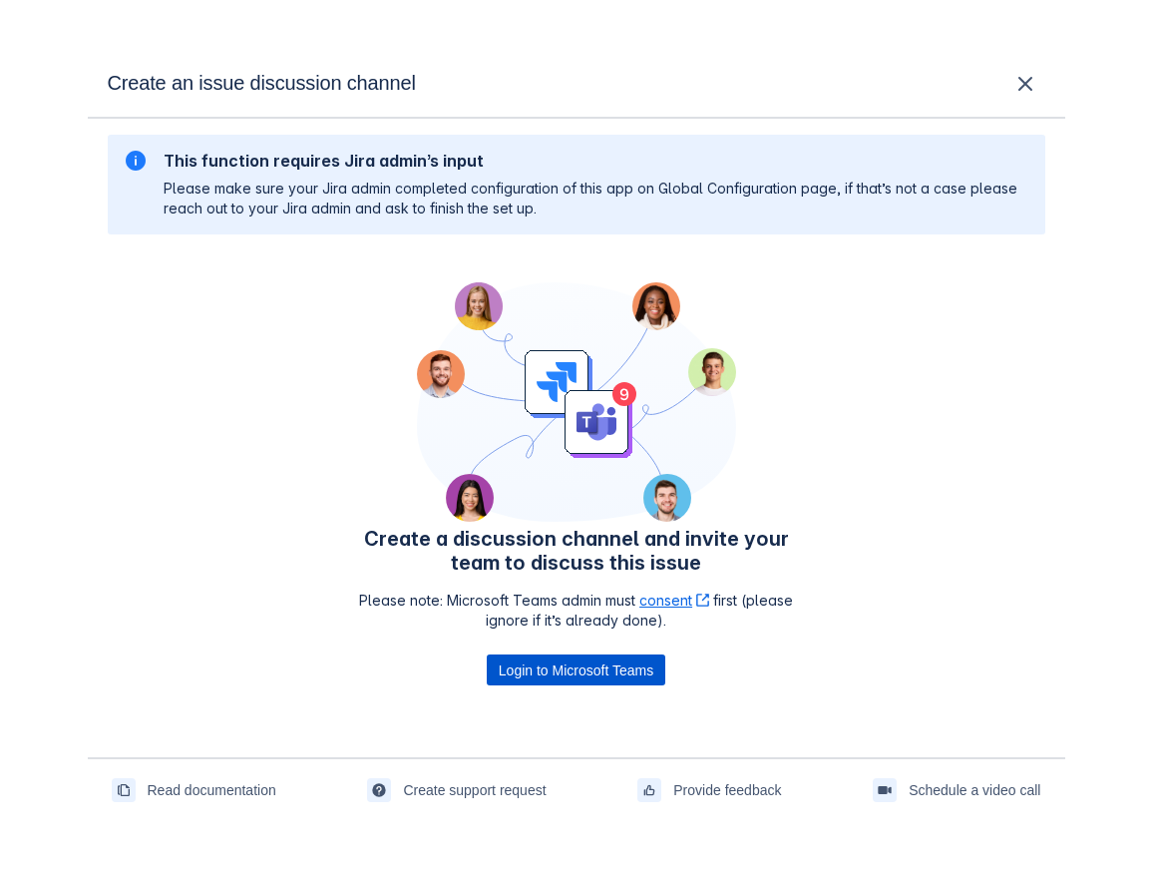
click at [588, 675] on span "Login to Microsoft Teams" at bounding box center [576, 670] width 155 height 32
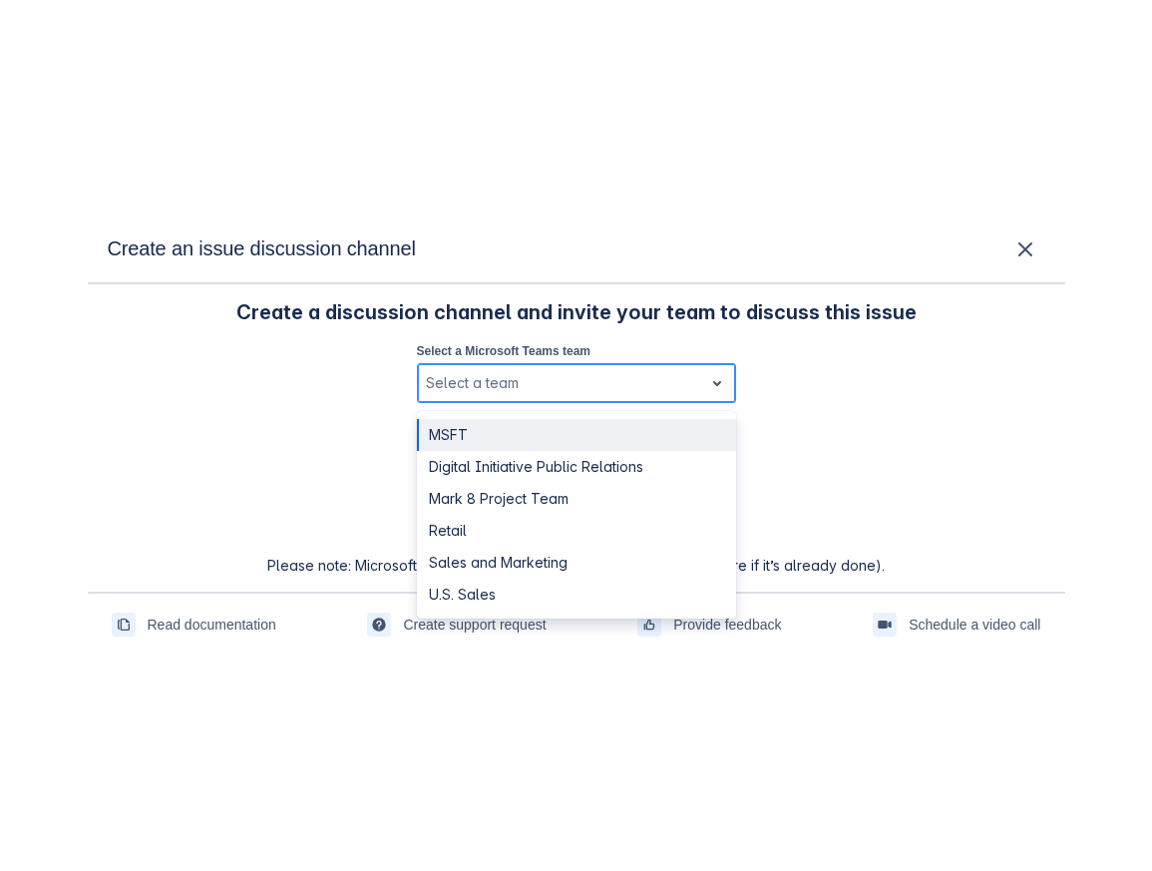
click at [690, 368] on div "Select a team" at bounding box center [560, 383] width 285 height 32
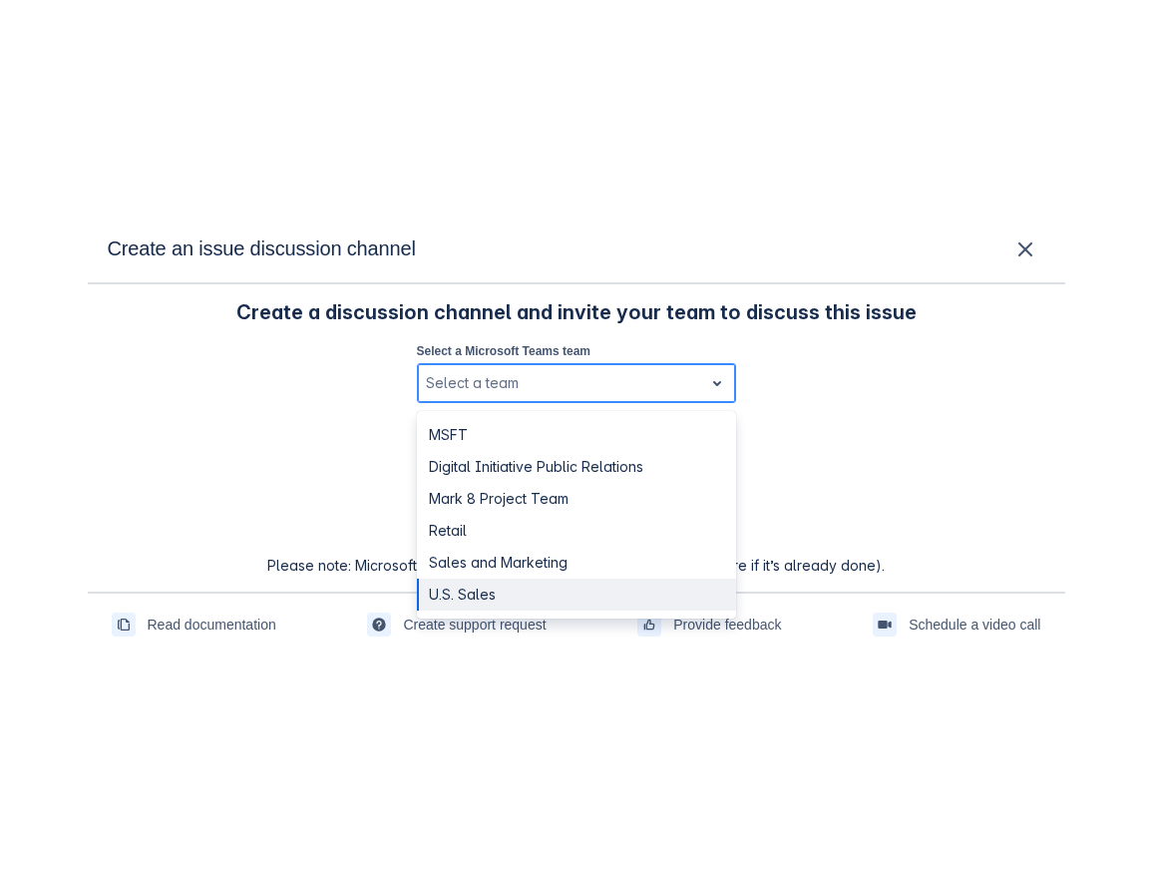
click at [613, 579] on div "U.S. Sales" at bounding box center [576, 595] width 319 height 32
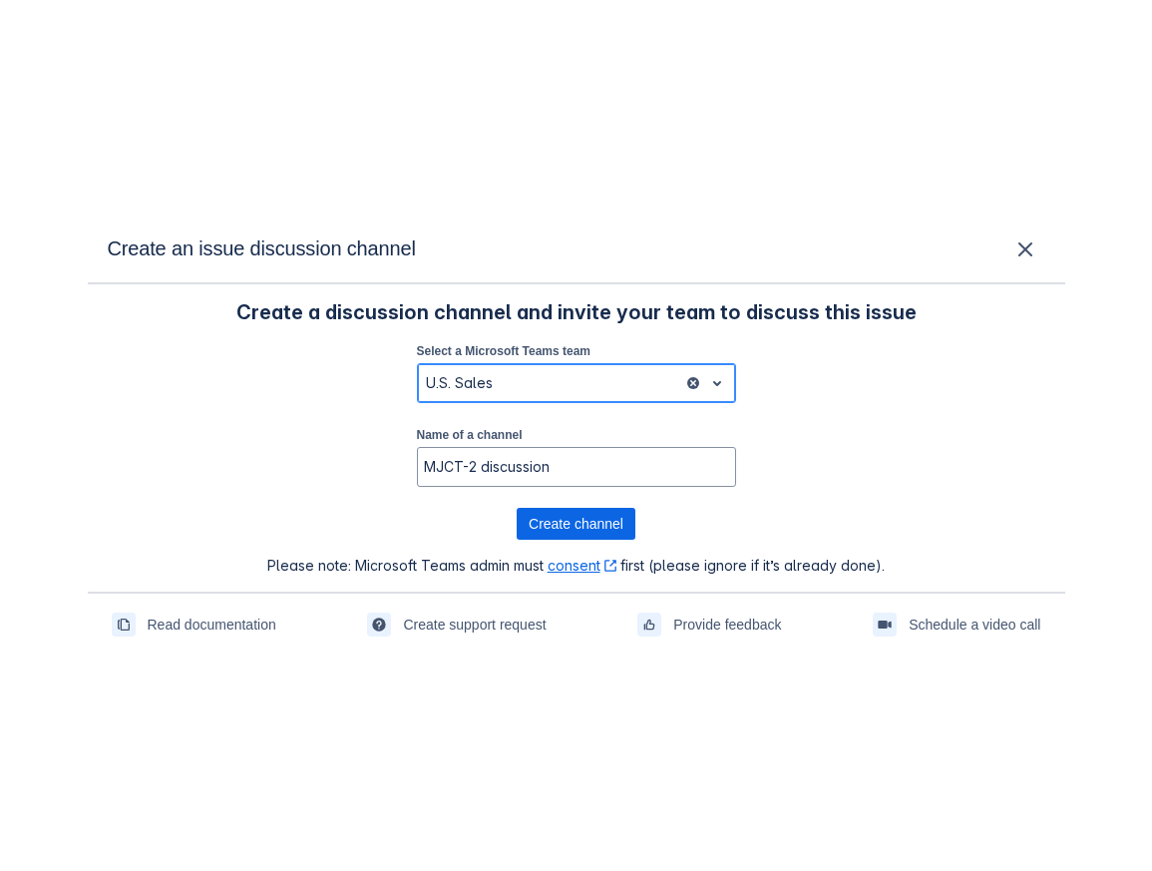
click at [693, 380] on span "clear" at bounding box center [693, 383] width 16 height 16
click at [559, 385] on div at bounding box center [550, 383] width 249 height 24
click at [618, 520] on span "Create channel" at bounding box center [576, 524] width 95 height 32
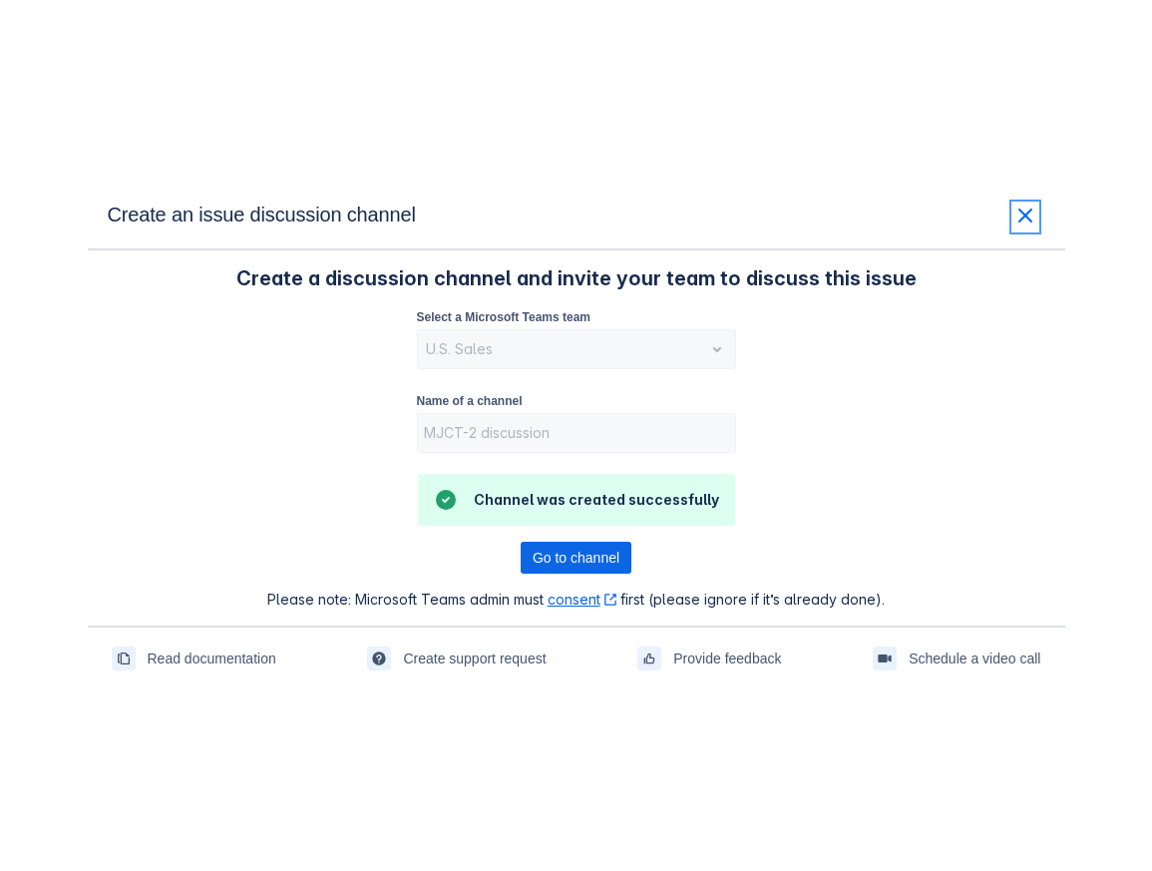
click at [1033, 222] on span "close" at bounding box center [1026, 216] width 24 height 24
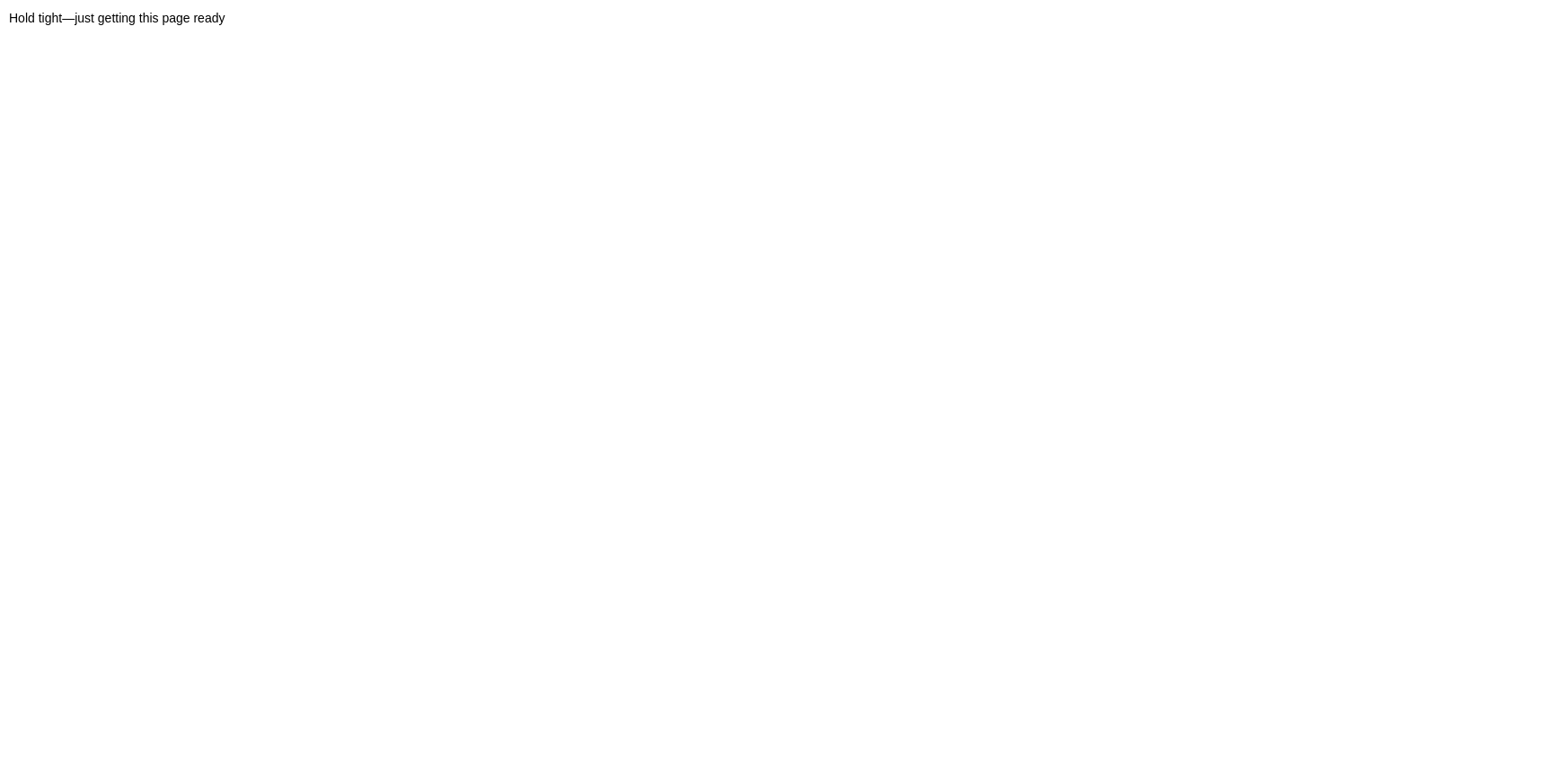
click at [796, 76] on body "Hold tight—just getting this page ready" at bounding box center [785, 401] width 1552 height 784
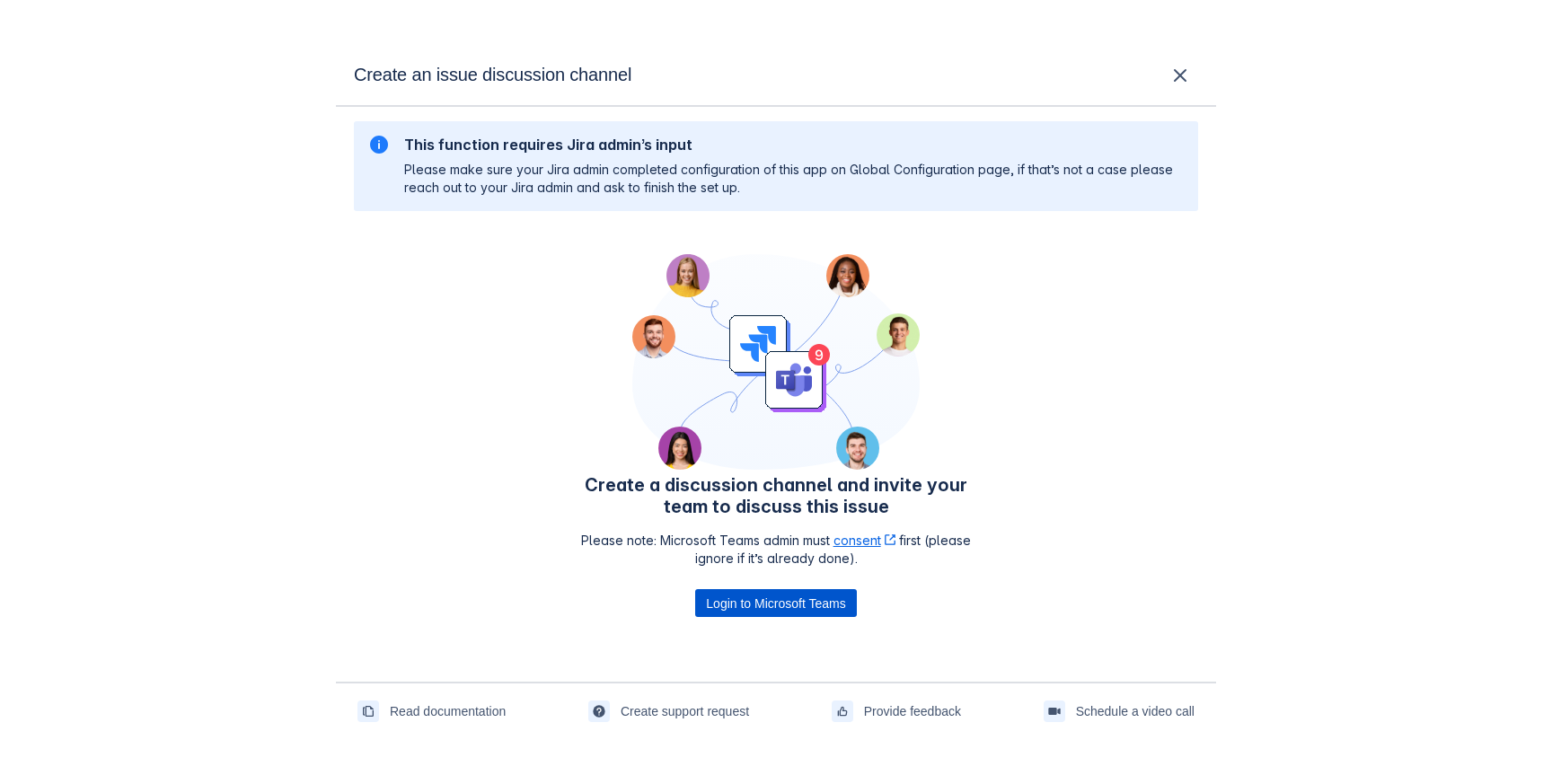
click at [780, 607] on span "Login to Microsoft Teams" at bounding box center [775, 603] width 140 height 29
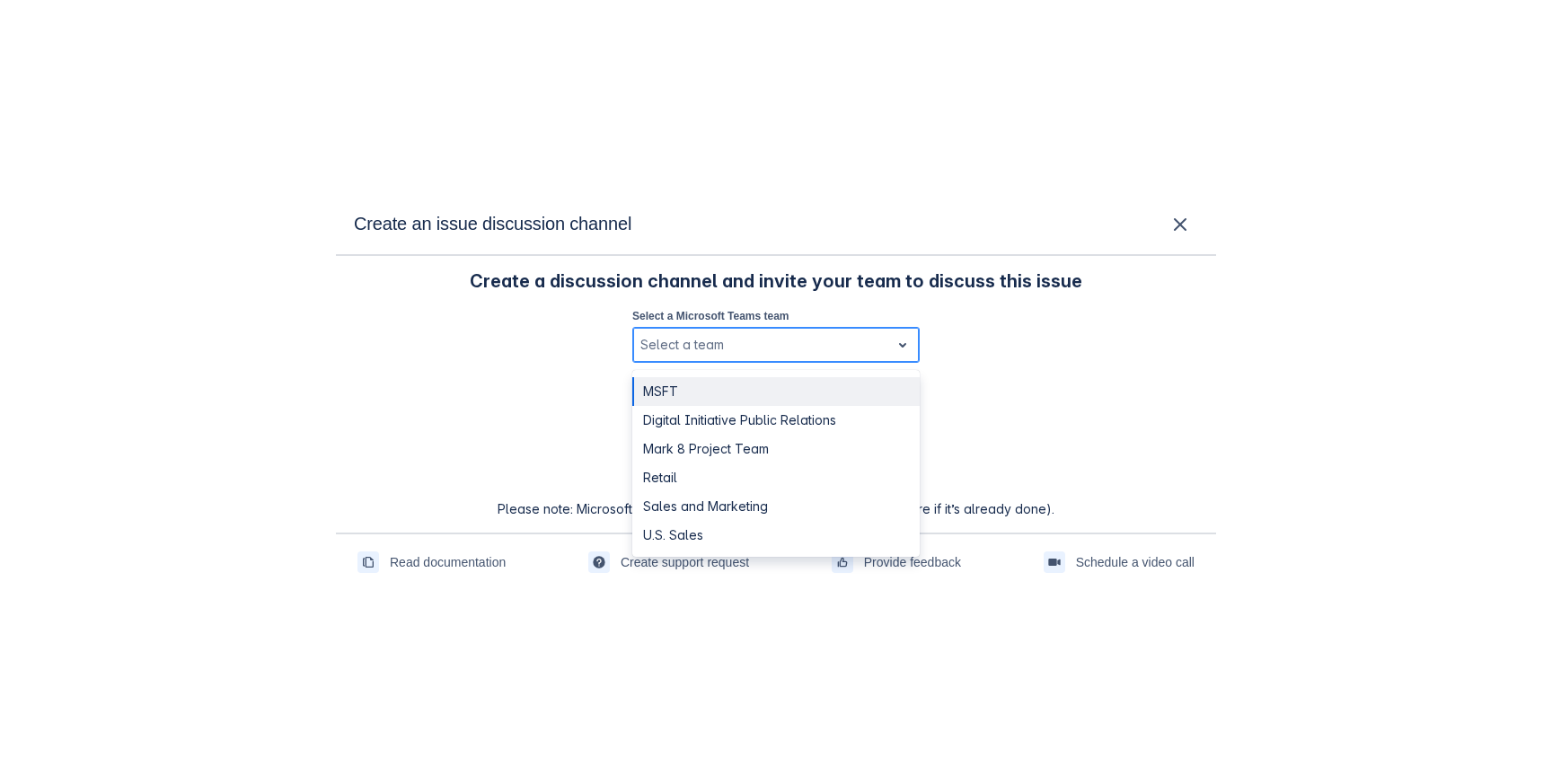
click at [762, 345] on div at bounding box center [761, 345] width 242 height 22
click at [749, 386] on div "MSFT" at bounding box center [775, 392] width 287 height 29
click at [779, 347] on div at bounding box center [761, 345] width 242 height 22
click at [753, 427] on div "Digital Initiative Public Relations" at bounding box center [775, 420] width 287 height 29
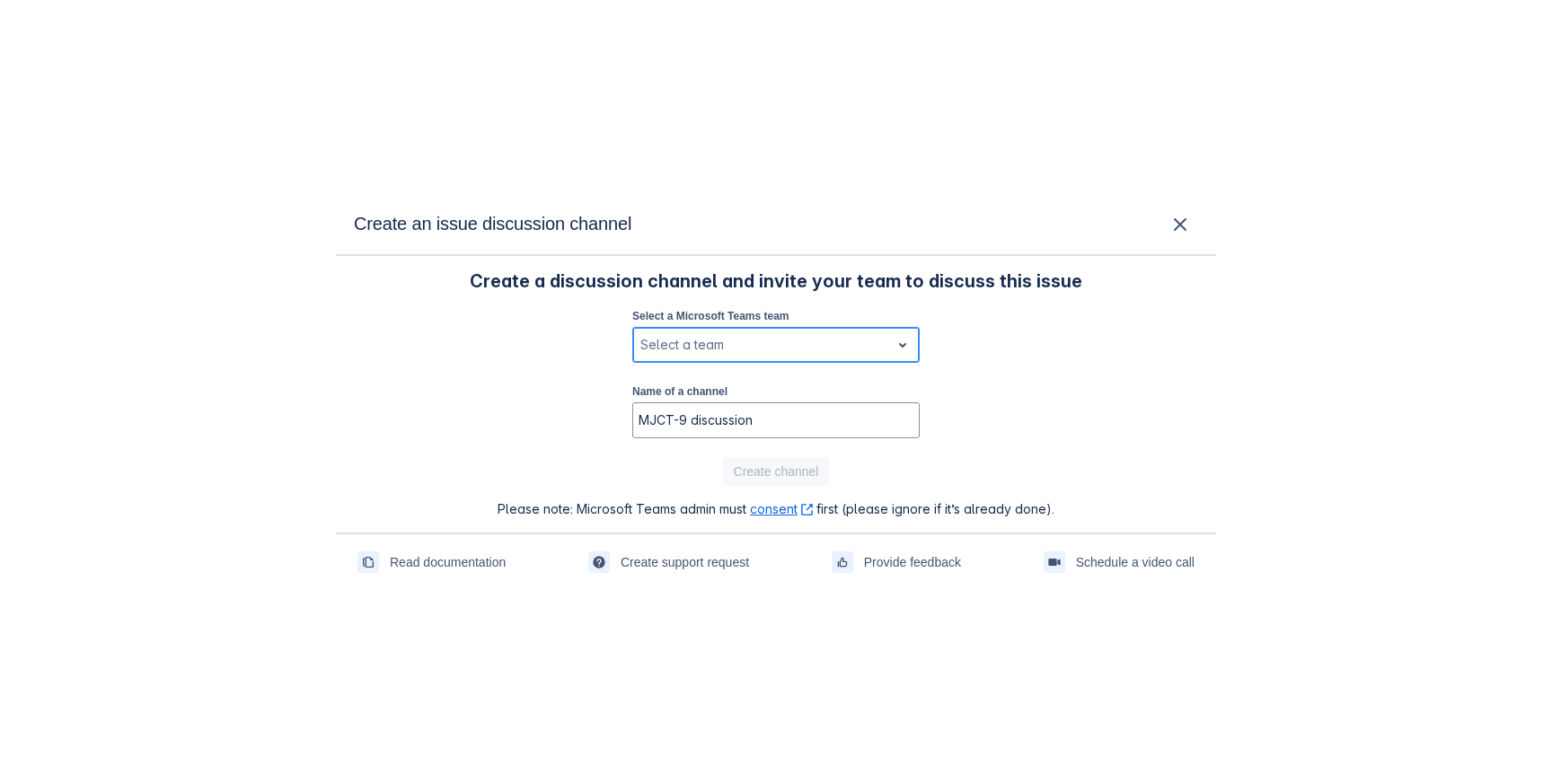
click at [882, 352] on div "Select a team" at bounding box center [761, 345] width 257 height 29
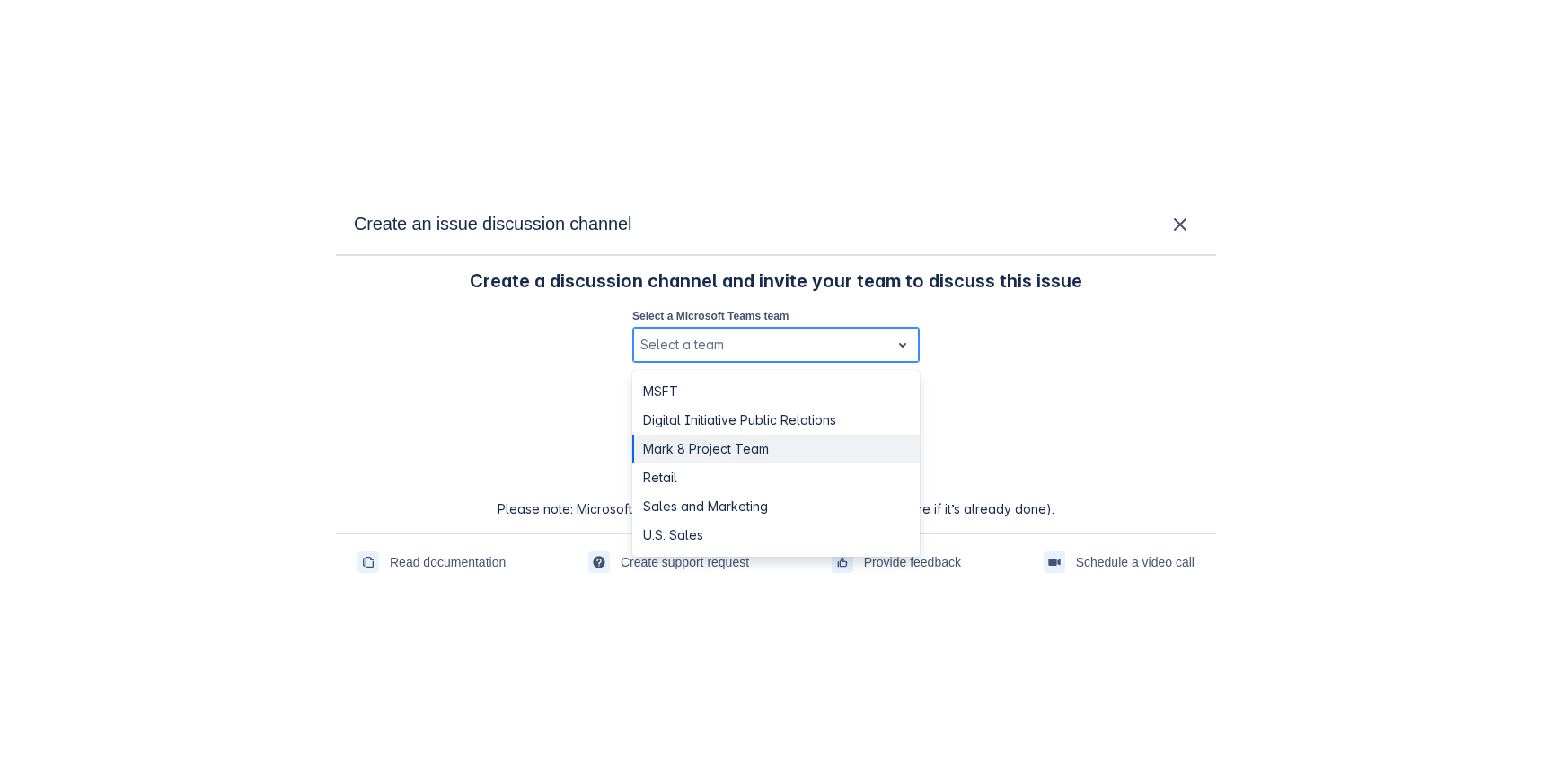
click at [771, 472] on div "Retail" at bounding box center [775, 478] width 287 height 29
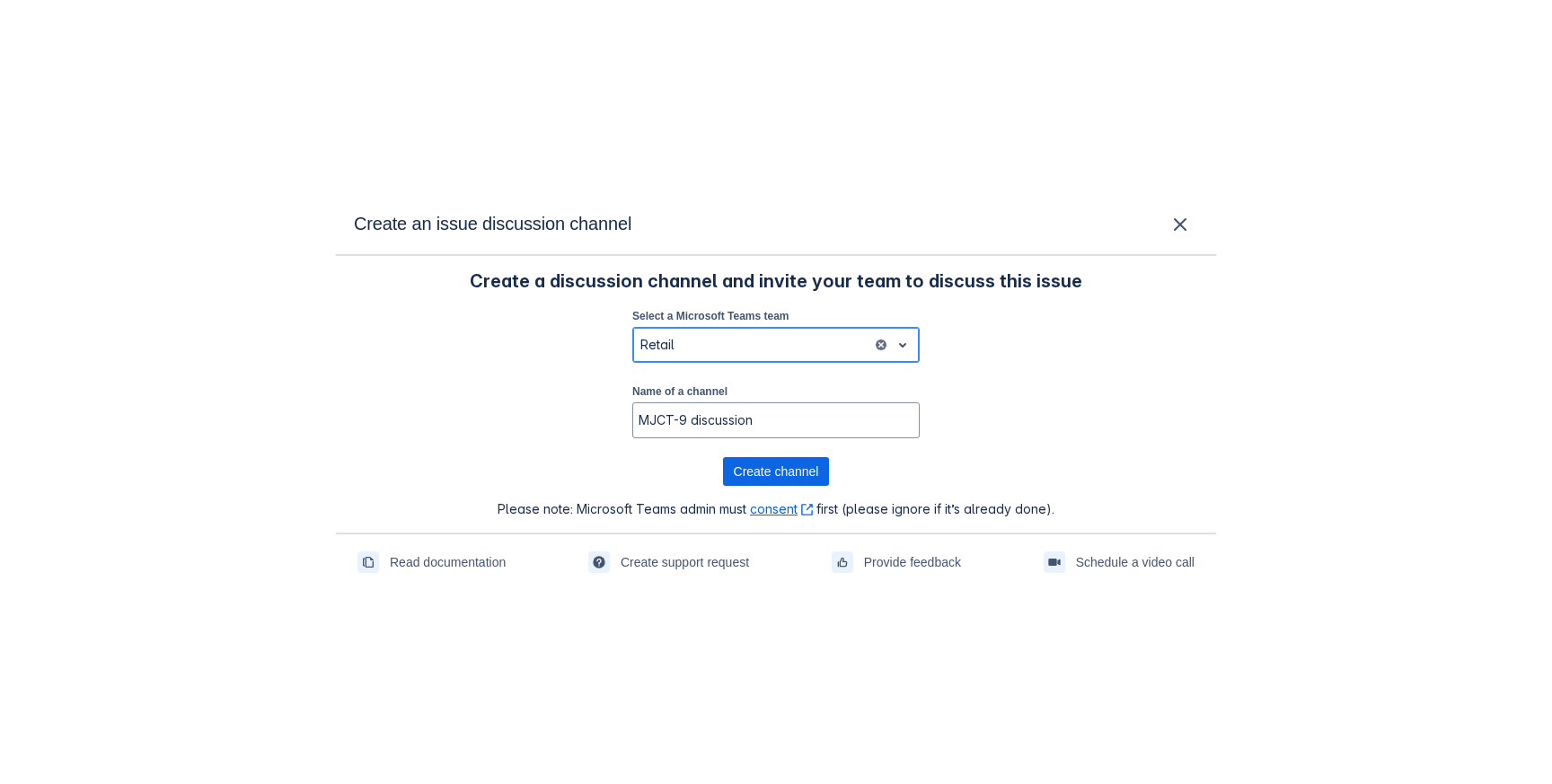
click at [792, 347] on div at bounding box center [752, 345] width 224 height 22
click at [1051, 347] on div "Create a discussion channel and invite your team to discuss this issue Select a…" at bounding box center [776, 393] width 844 height 248
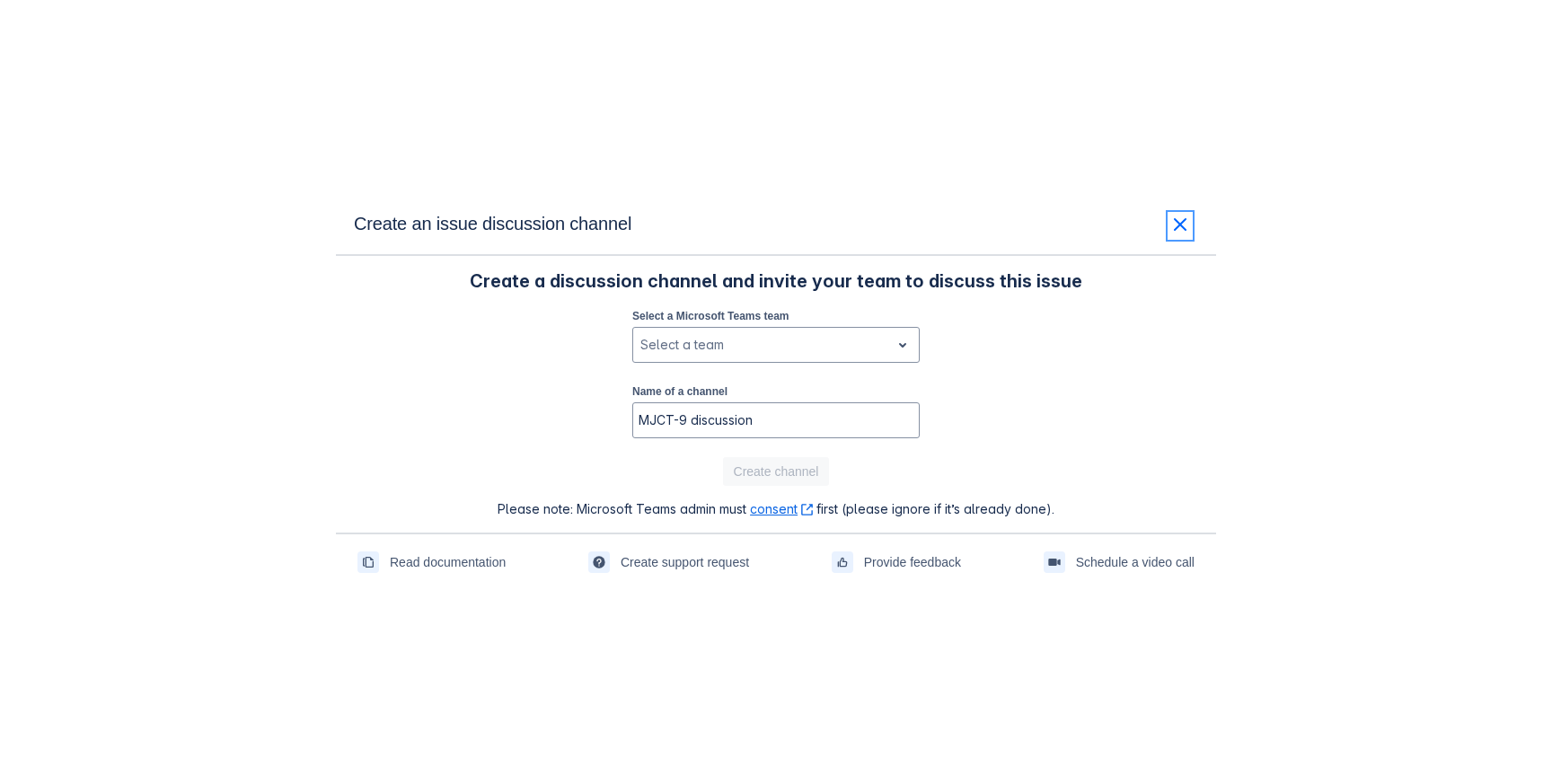
click at [1187, 218] on span "close" at bounding box center [1180, 224] width 22 height 22
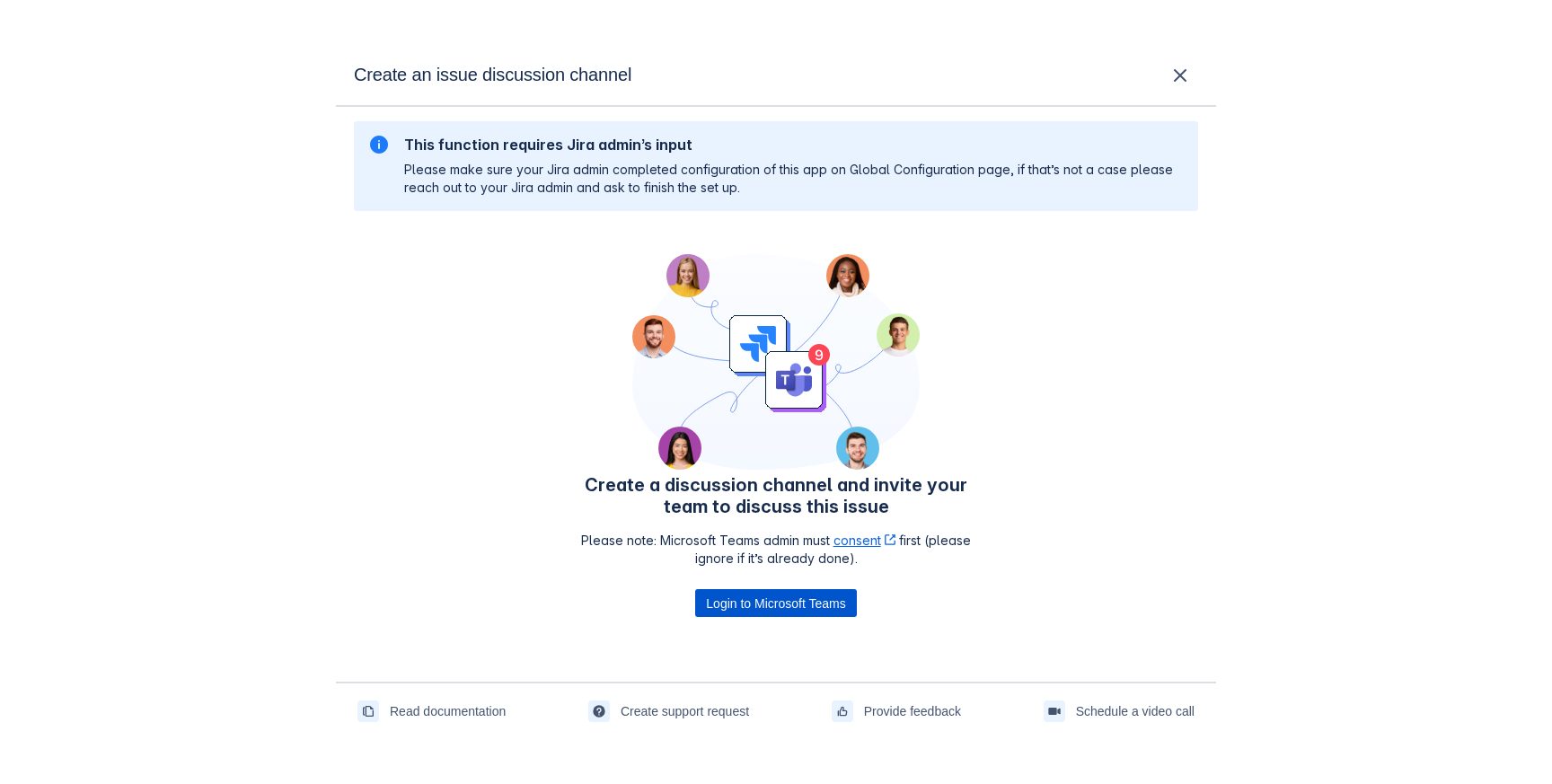
click at [750, 611] on span "Login to Microsoft Teams" at bounding box center [775, 603] width 140 height 29
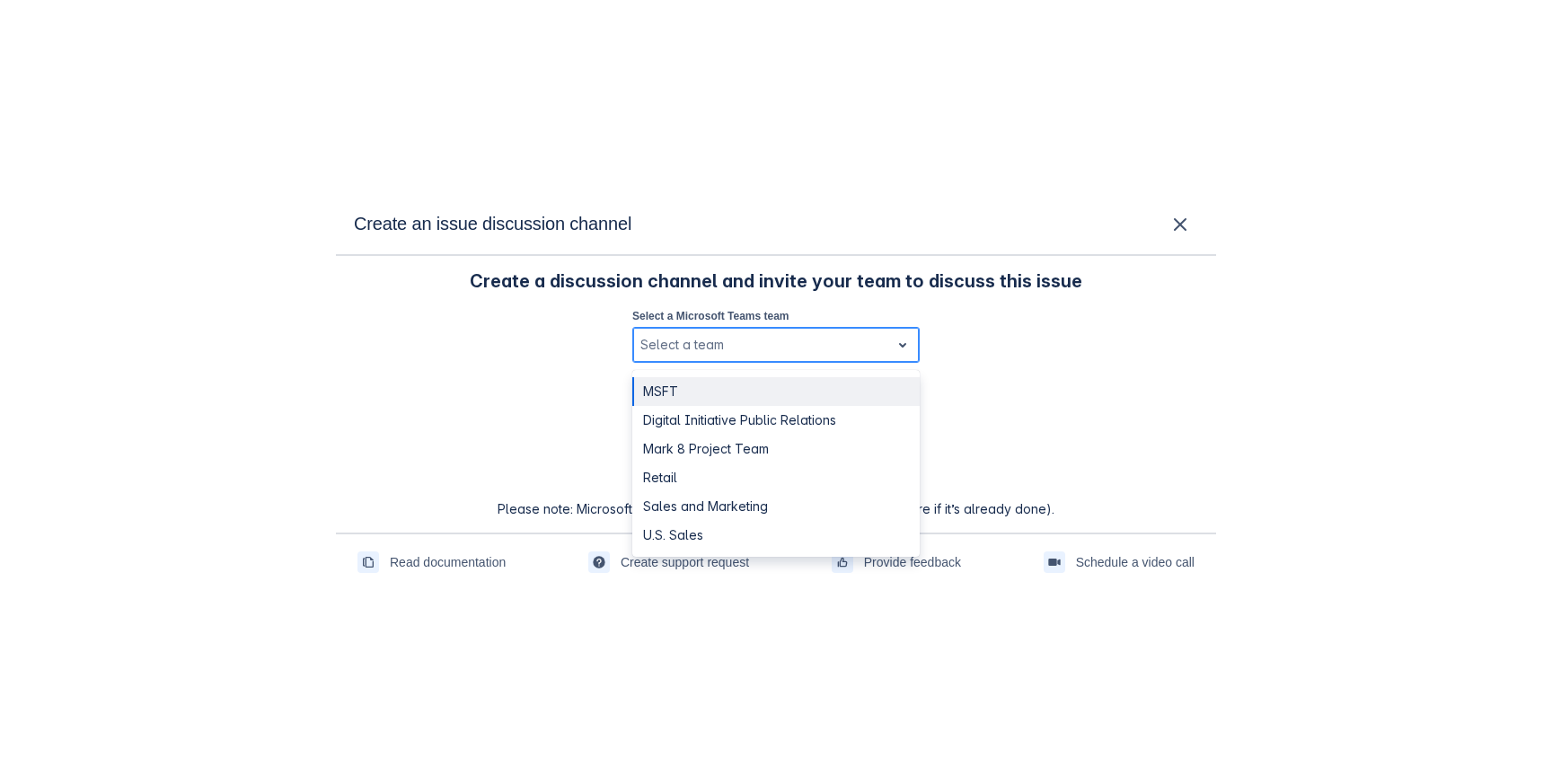
click at [732, 340] on div at bounding box center [761, 345] width 242 height 22
click at [697, 392] on div "MSFT" at bounding box center [775, 392] width 287 height 29
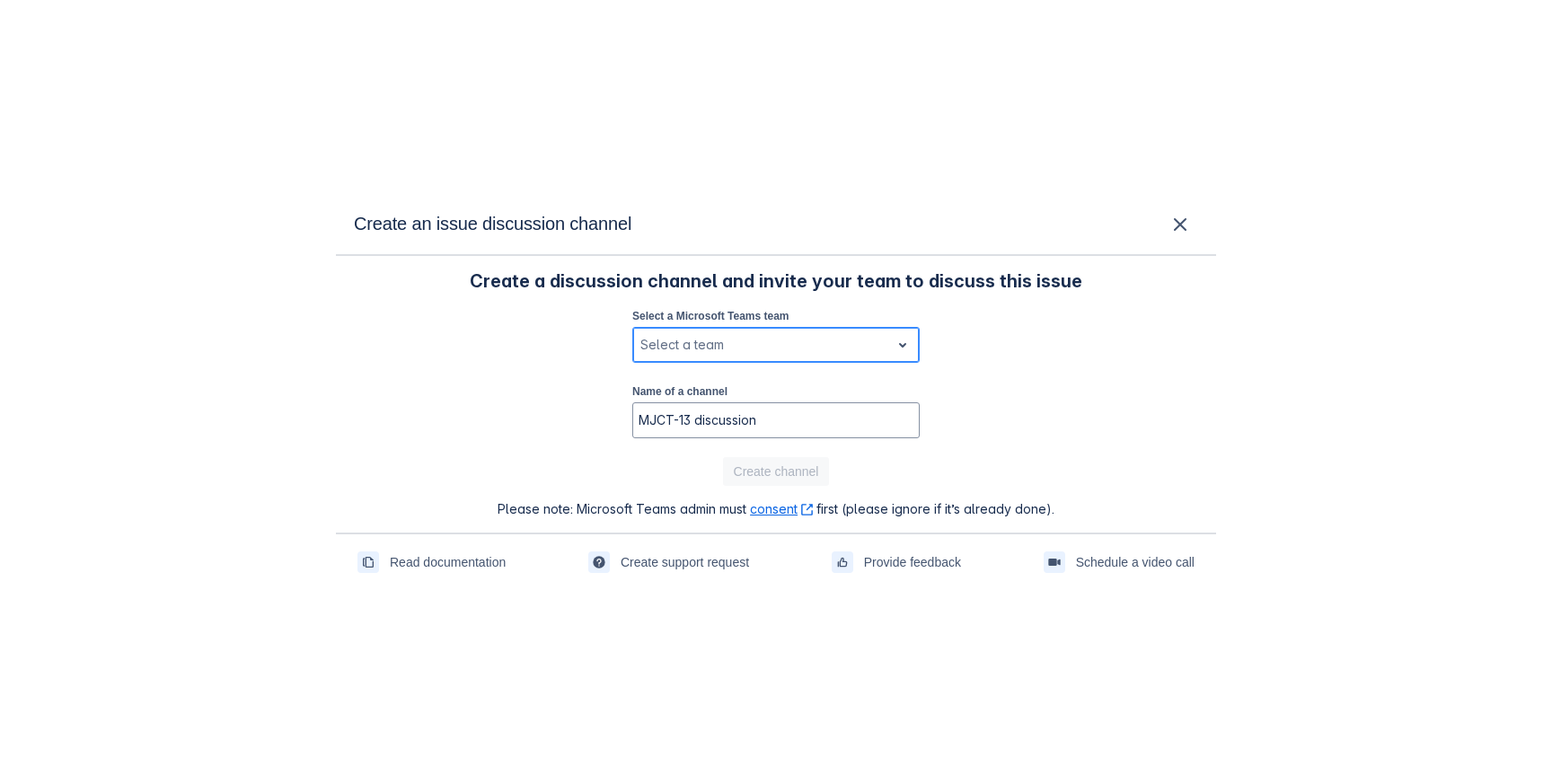
click at [774, 341] on div at bounding box center [761, 345] width 242 height 22
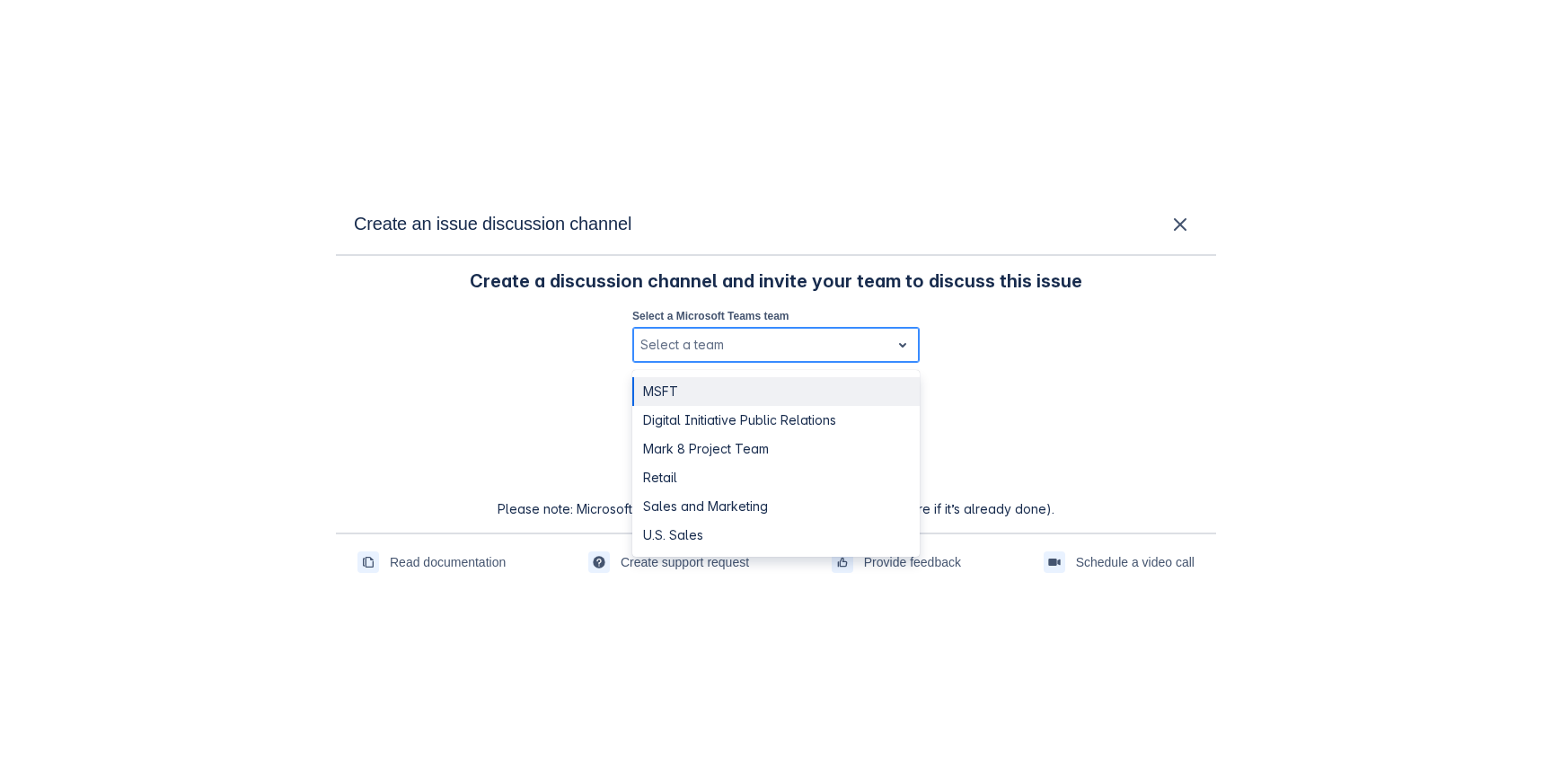
click at [734, 403] on div "MSFT" at bounding box center [775, 392] width 287 height 29
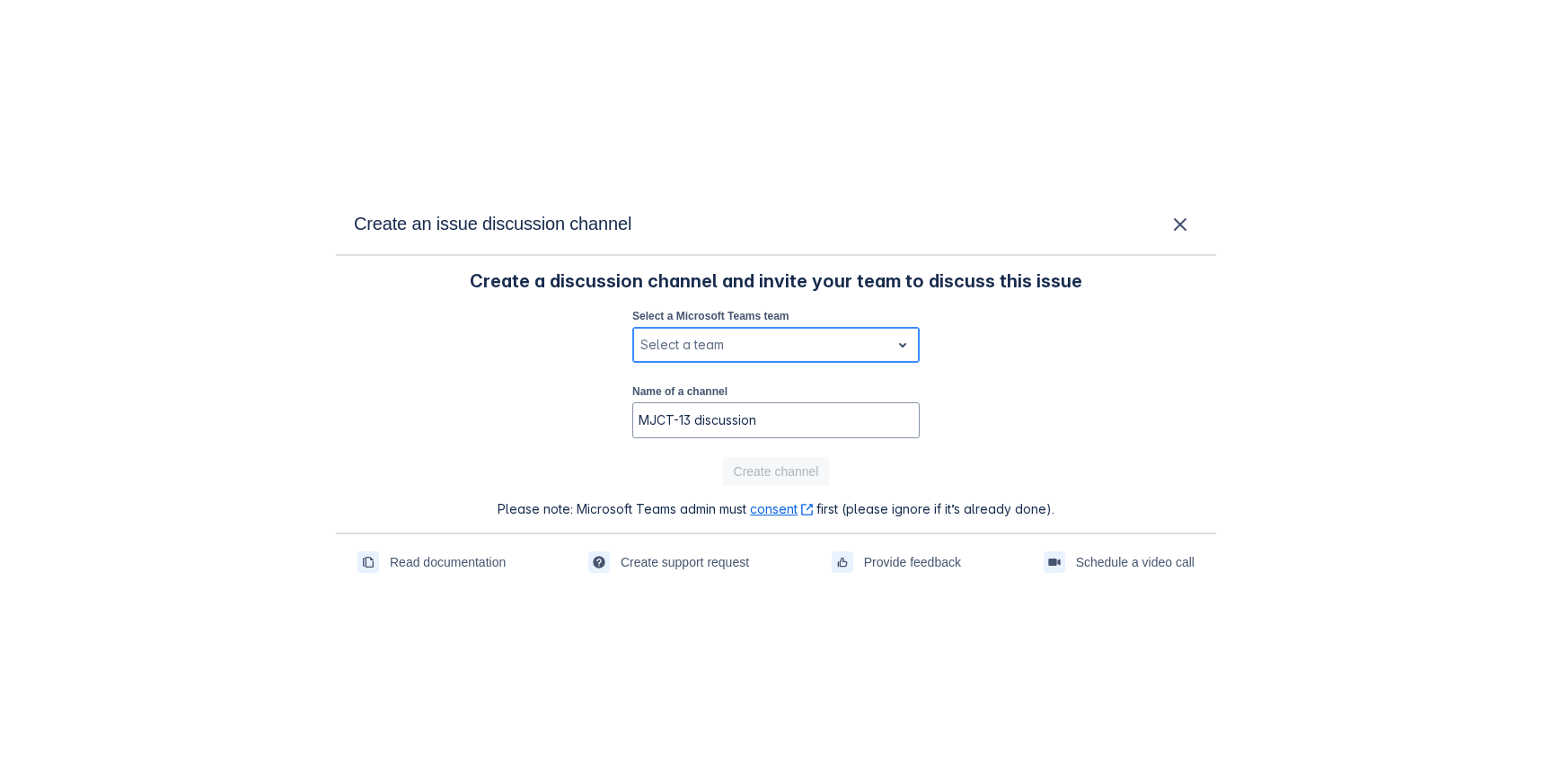
click at [733, 339] on div at bounding box center [761, 345] width 242 height 22
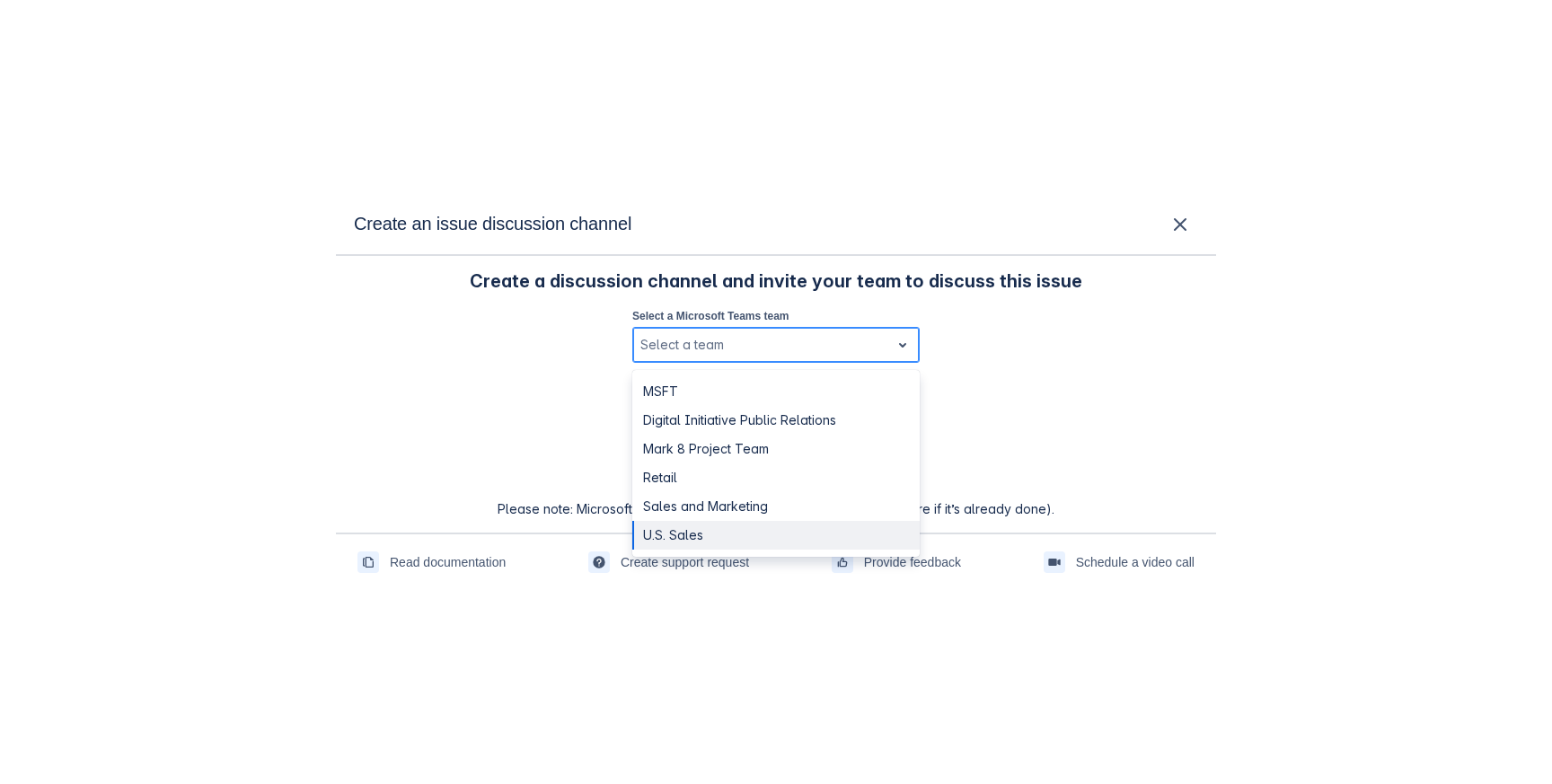
click at [712, 537] on div "U.S. Sales" at bounding box center [775, 536] width 287 height 29
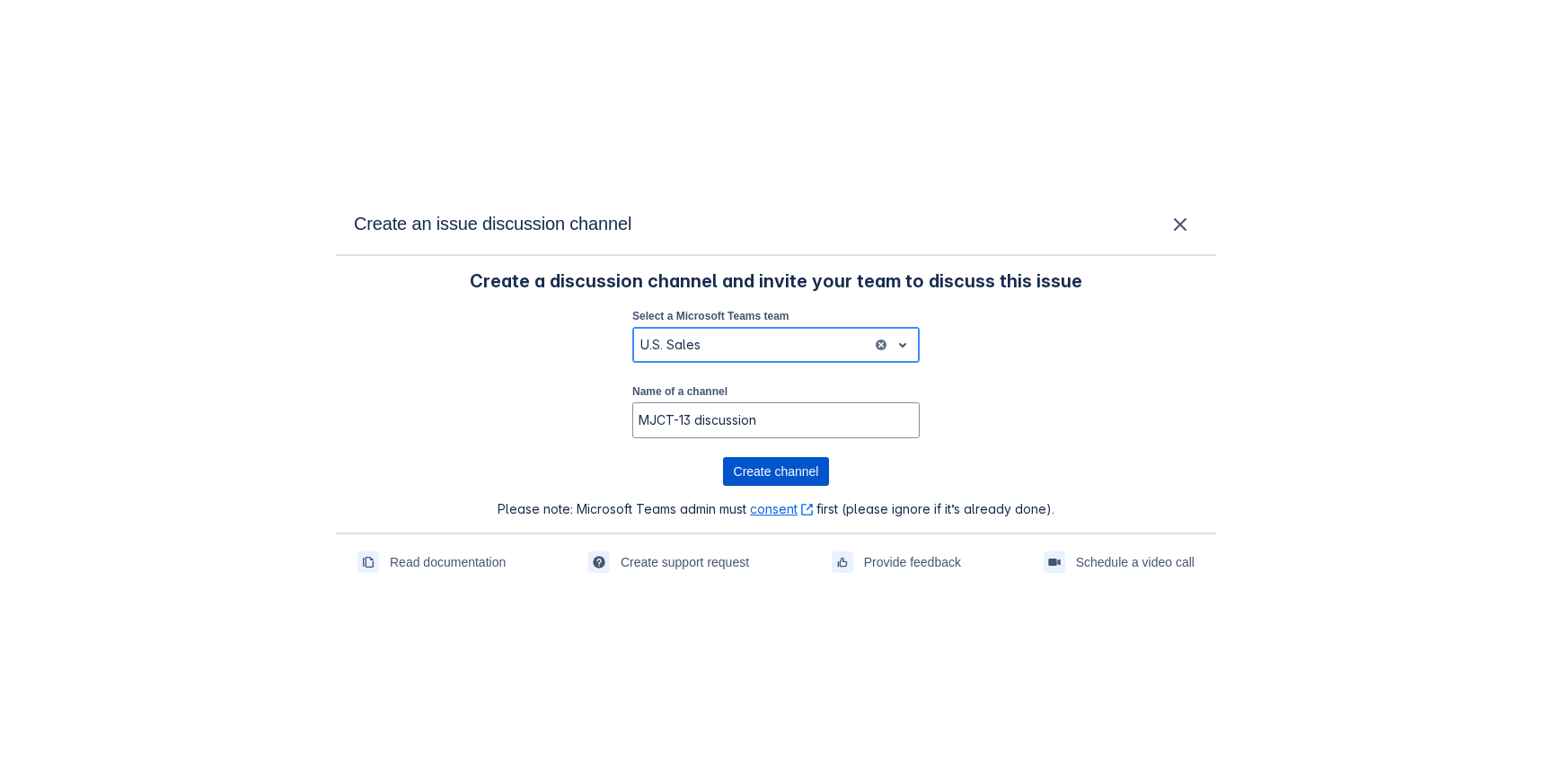
click at [776, 468] on span "Create channel" at bounding box center [776, 472] width 86 height 29
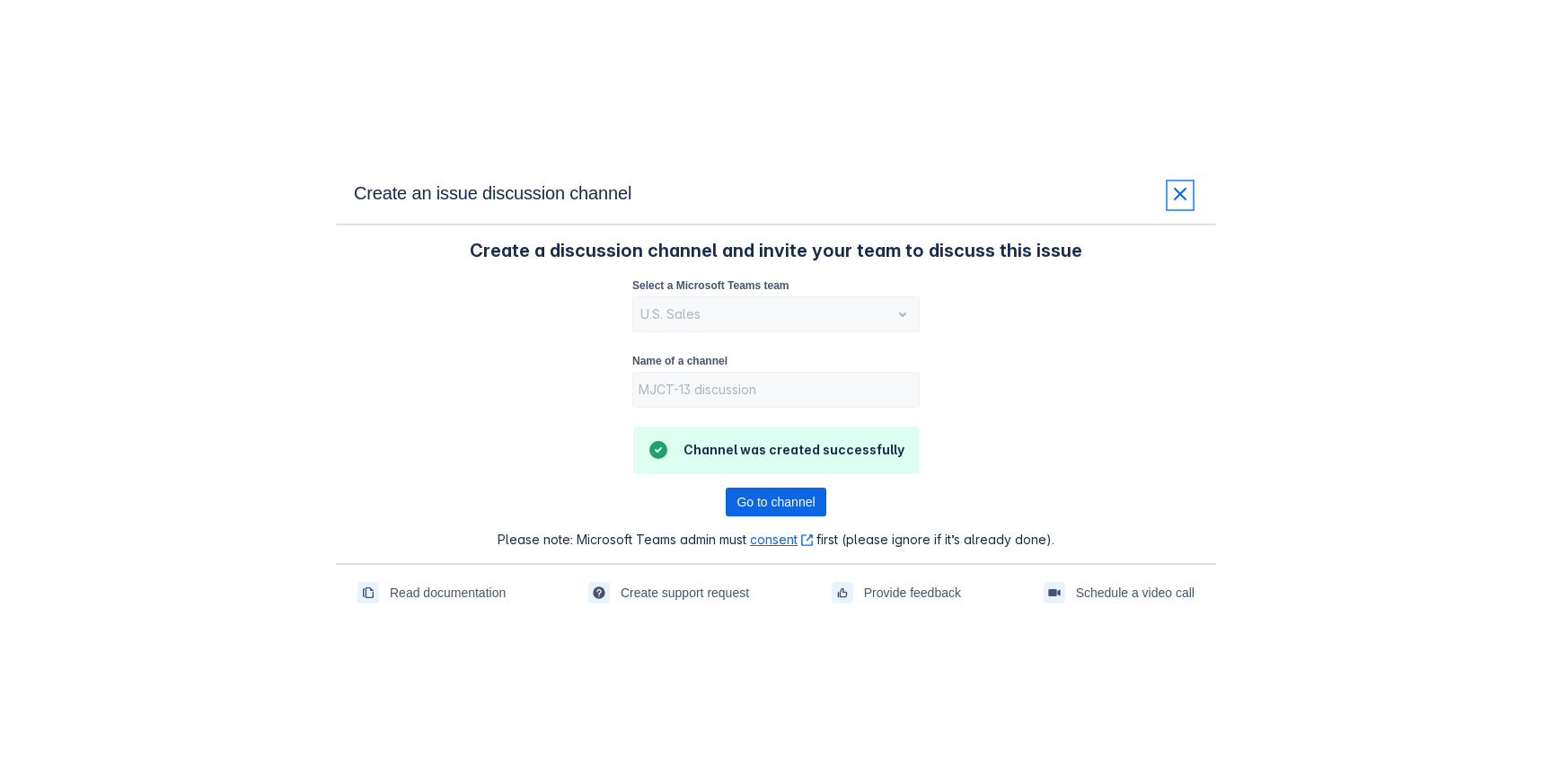
click at [1187, 192] on span "close" at bounding box center [1180, 194] width 22 height 22
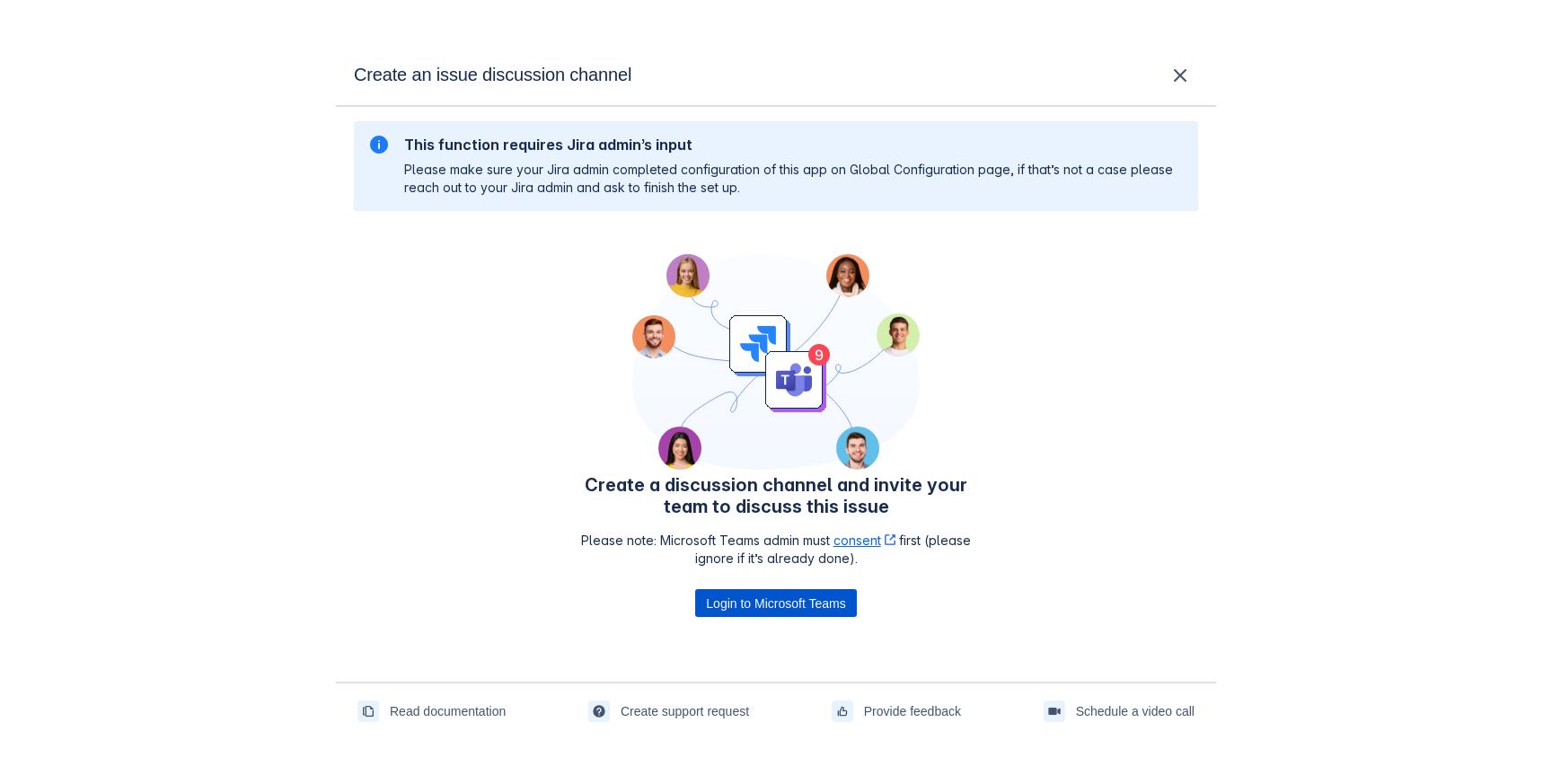
click at [745, 603] on span "Login to Microsoft Teams" at bounding box center [775, 603] width 140 height 29
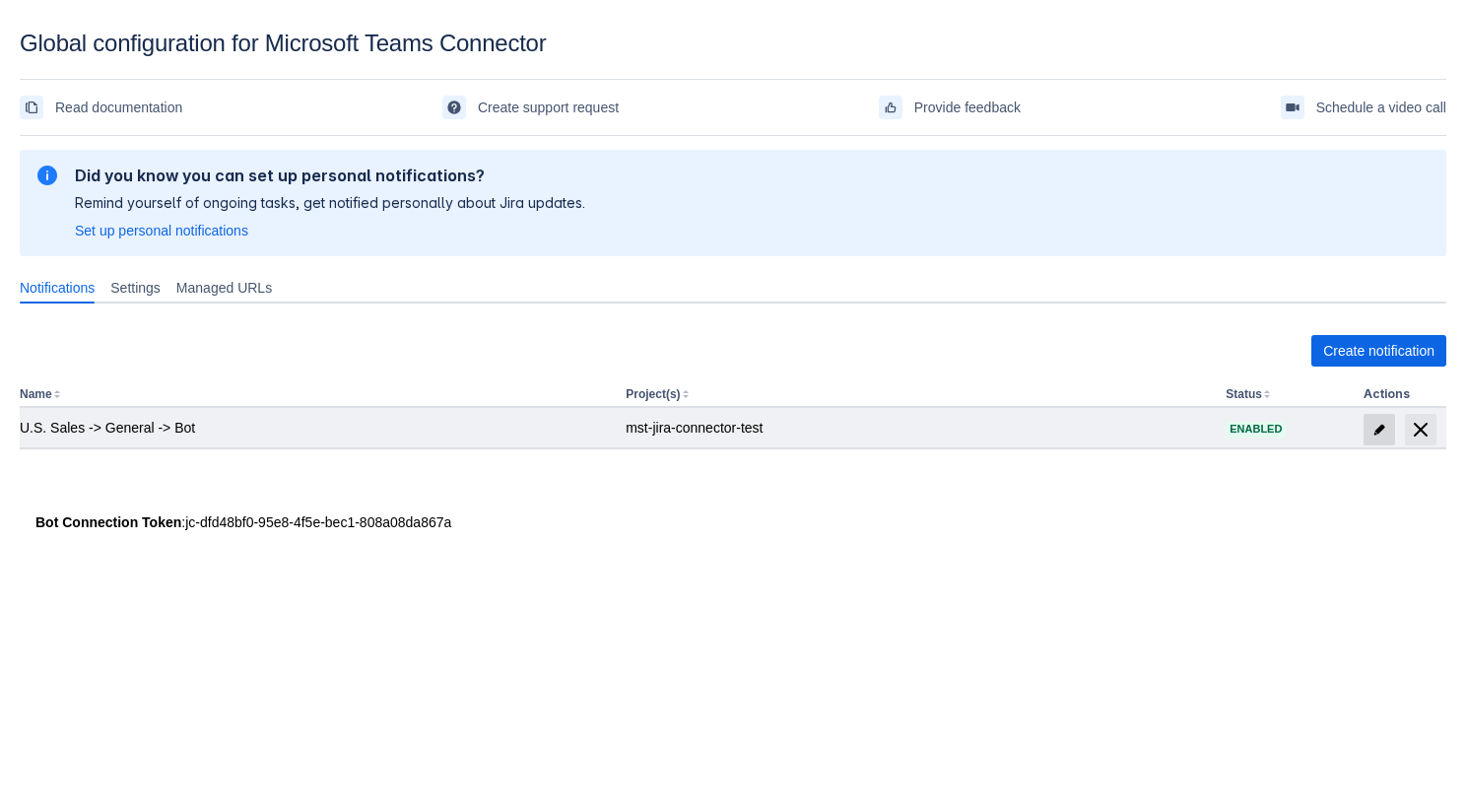
click at [1374, 432] on span "edit" at bounding box center [1380, 430] width 16 height 16
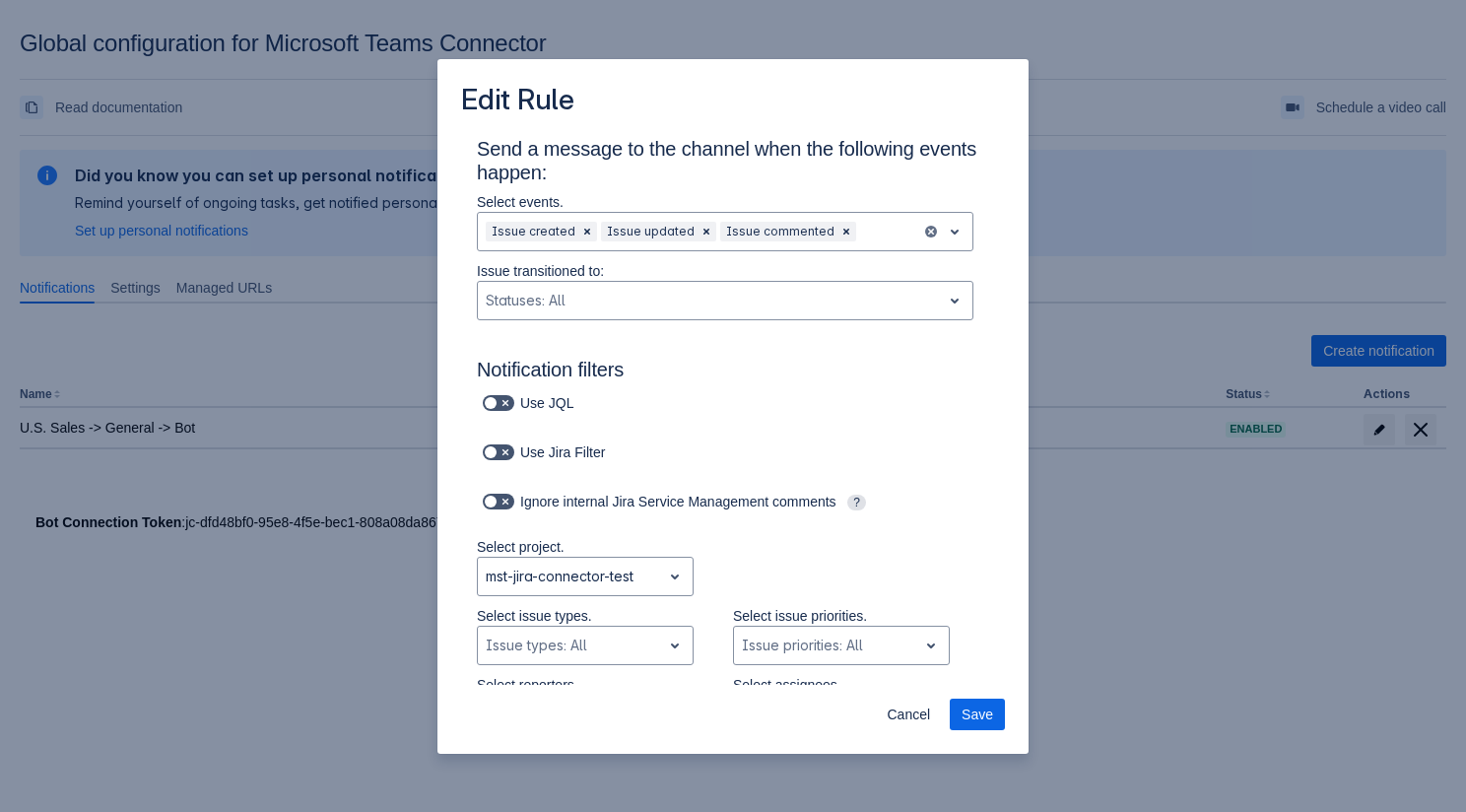
click at [278, 380] on div "Edit Rule Send a message to the channel when the following events happen: Selec…" at bounding box center [733, 406] width 1466 height 812
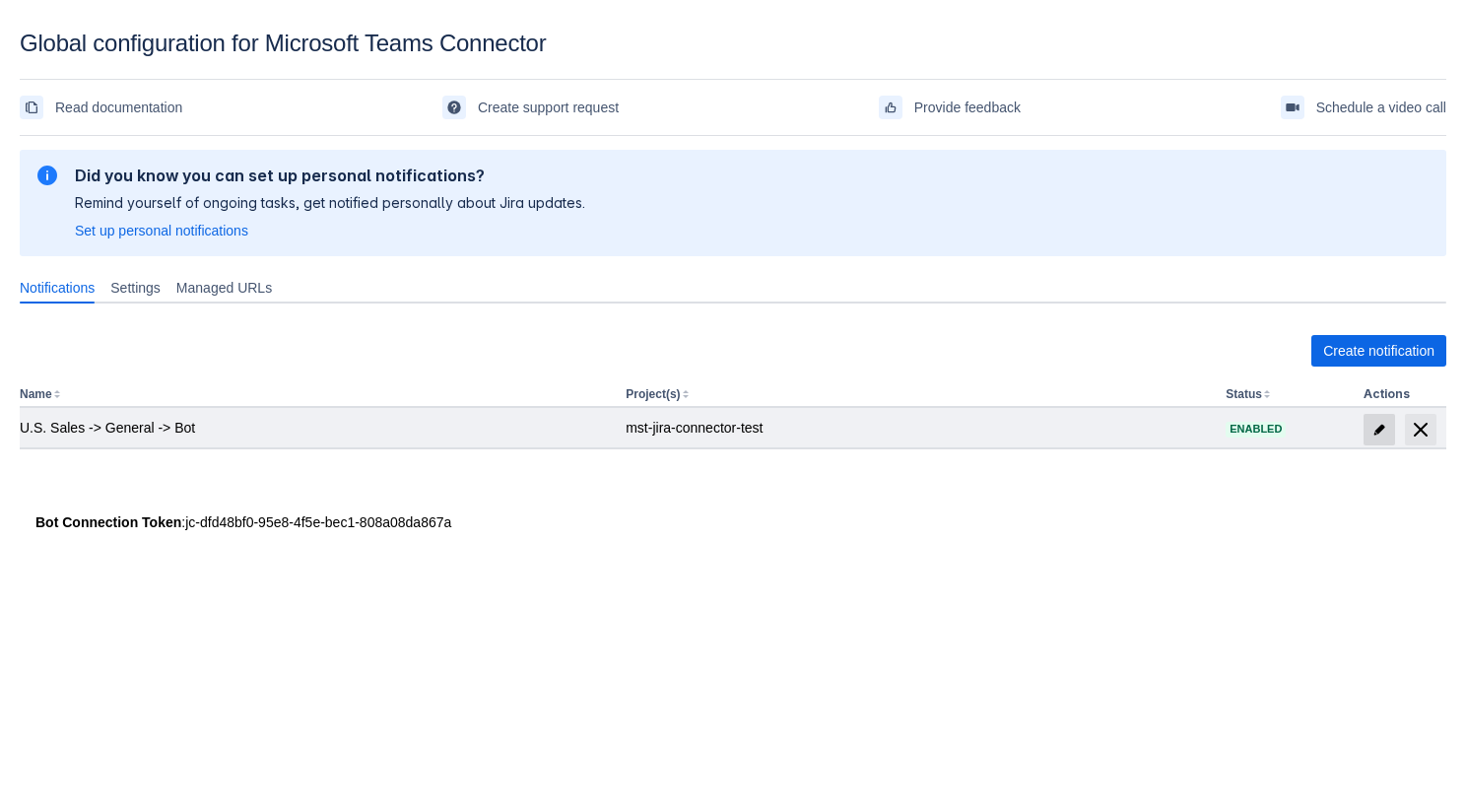
click at [1374, 424] on span "edit" at bounding box center [1380, 430] width 16 height 16
click at [1371, 425] on span at bounding box center [1380, 430] width 32 height 32
click at [1371, 425] on body "Global configuration for Microsoft Teams Connector Read documentation Create su…" at bounding box center [733, 436] width 1466 height 812
click at [1379, 427] on span "edit" at bounding box center [1380, 430] width 16 height 16
click at [1379, 427] on body "Global configuration for Microsoft Teams Connector Read documentation Create su…" at bounding box center [733, 436] width 1466 height 812
